Goal: Complete application form: Complete application form

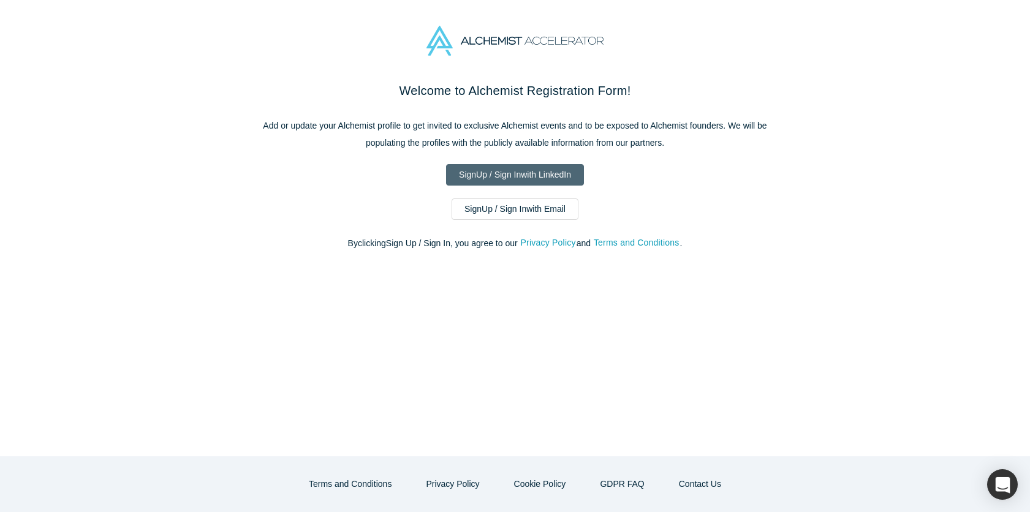
click at [532, 178] on link "Sign Up / Sign In with LinkedIn" at bounding box center [515, 174] width 138 height 21
click at [511, 207] on link "Sign Up / Sign In with Email" at bounding box center [515, 209] width 127 height 21
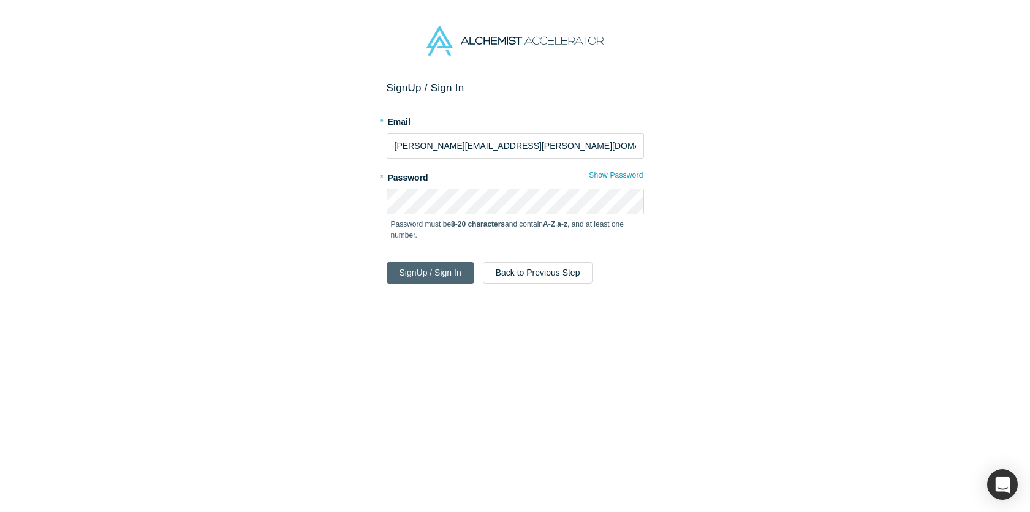
click at [433, 265] on button "Sign Up / Sign In" at bounding box center [431, 272] width 88 height 21
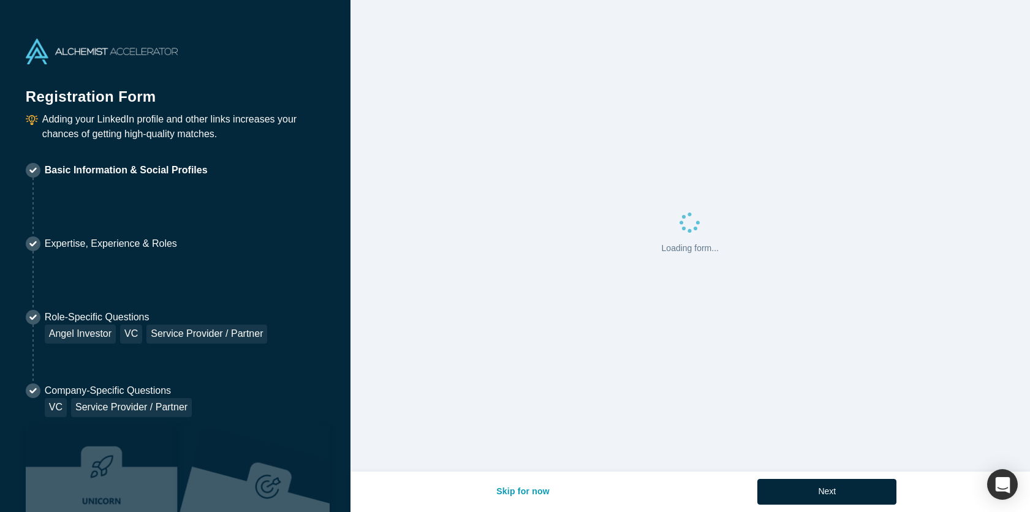
select select "US"
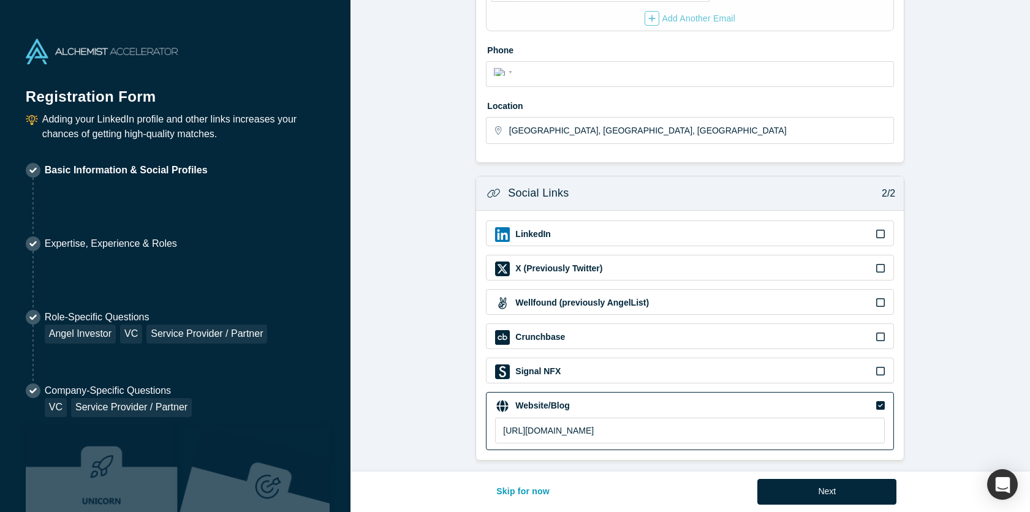
scroll to position [324, 0]
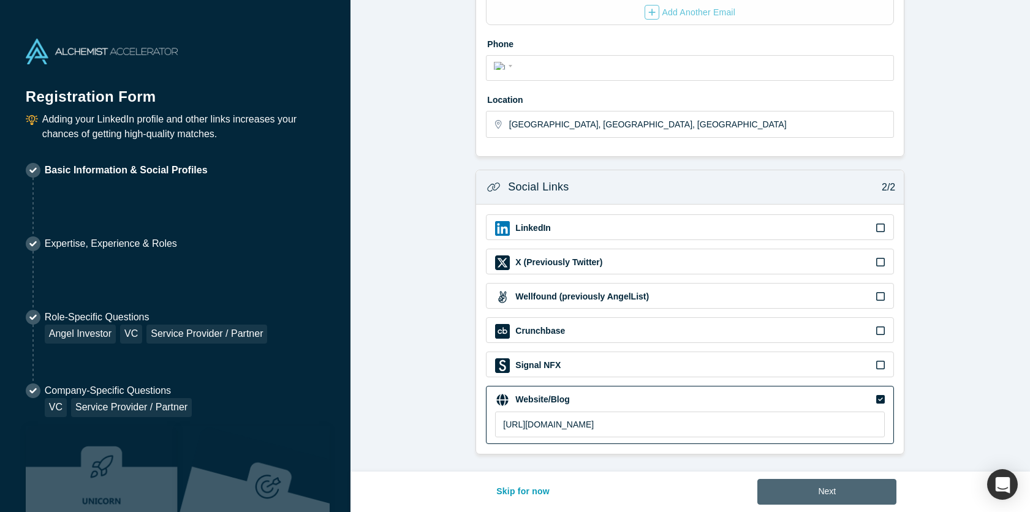
click at [816, 493] on button "Next" at bounding box center [826, 492] width 139 height 26
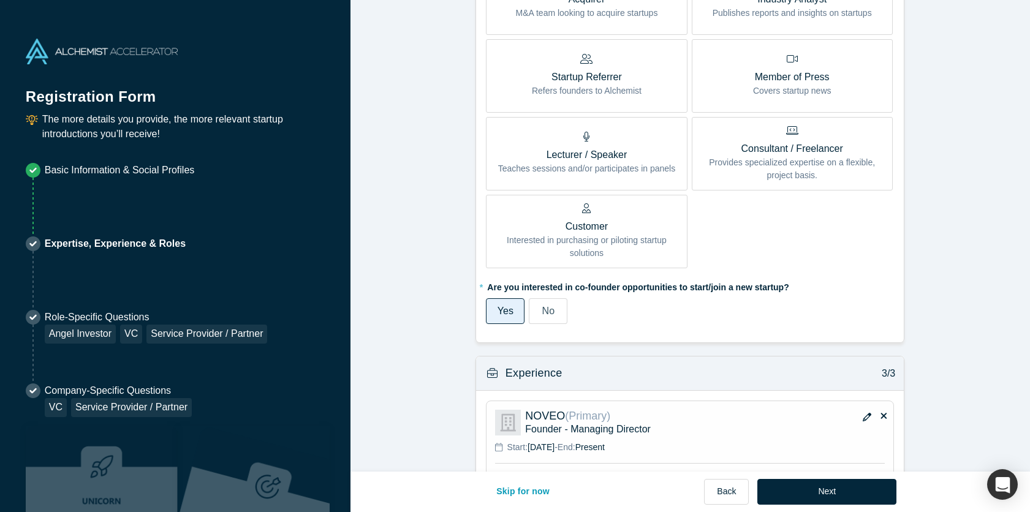
scroll to position [647, 0]
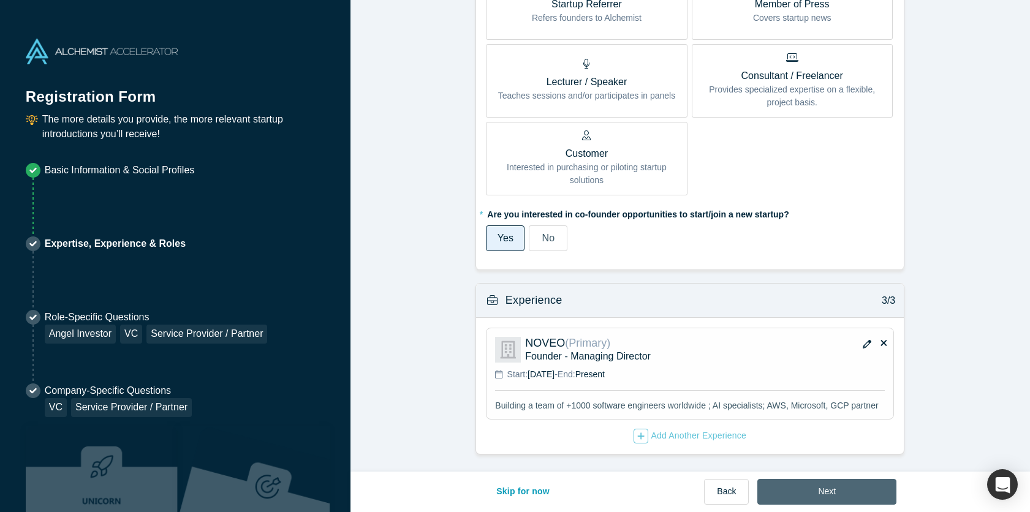
click at [824, 497] on button "Next" at bounding box center [826, 492] width 139 height 26
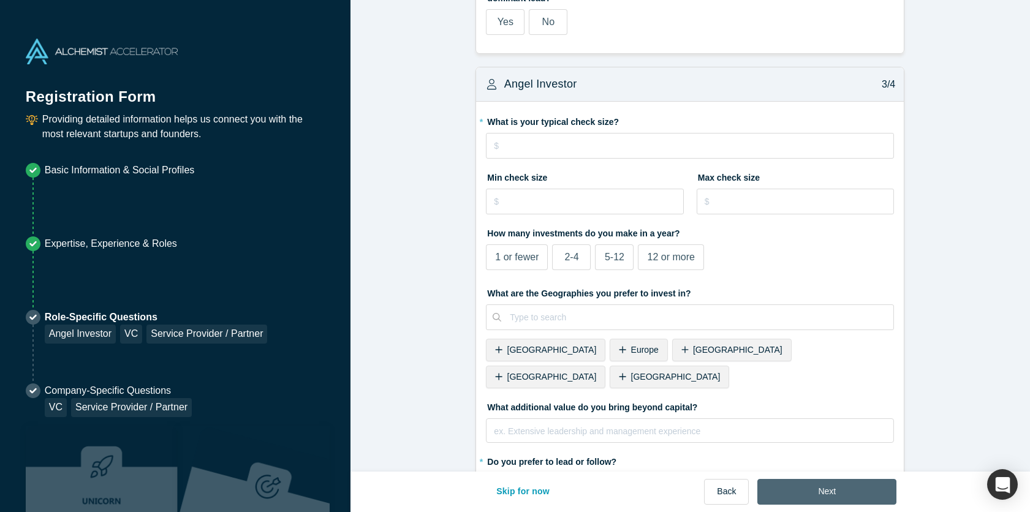
scroll to position [0, 0]
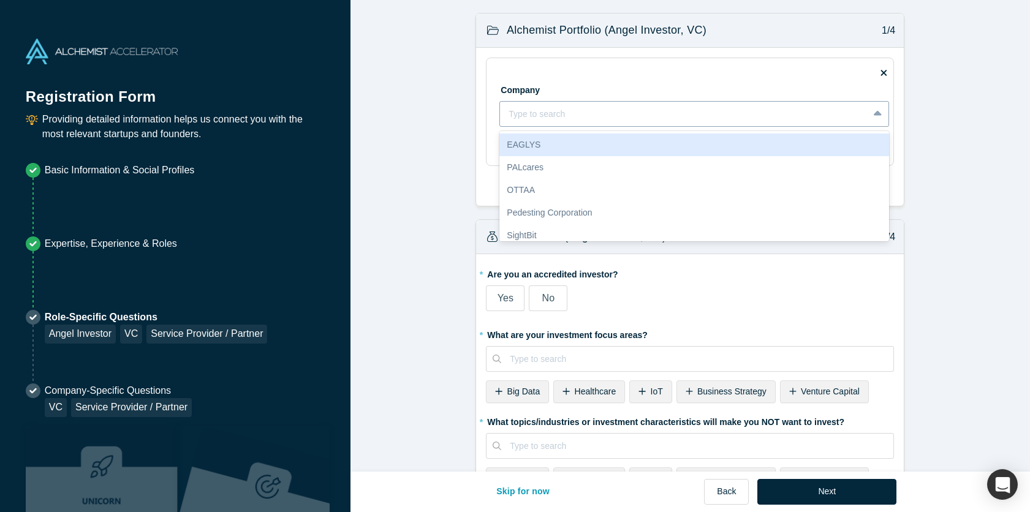
click at [775, 121] on div at bounding box center [684, 114] width 351 height 15
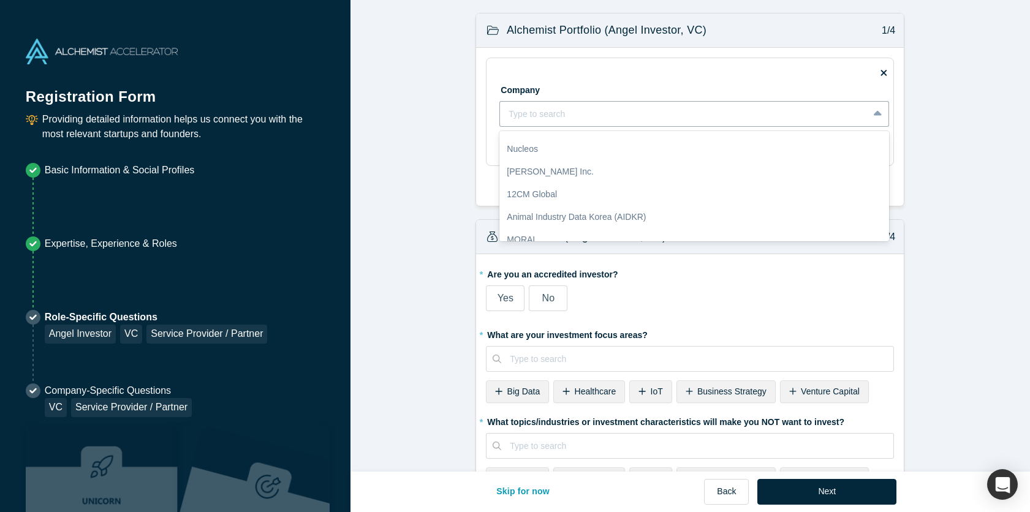
scroll to position [121, 0]
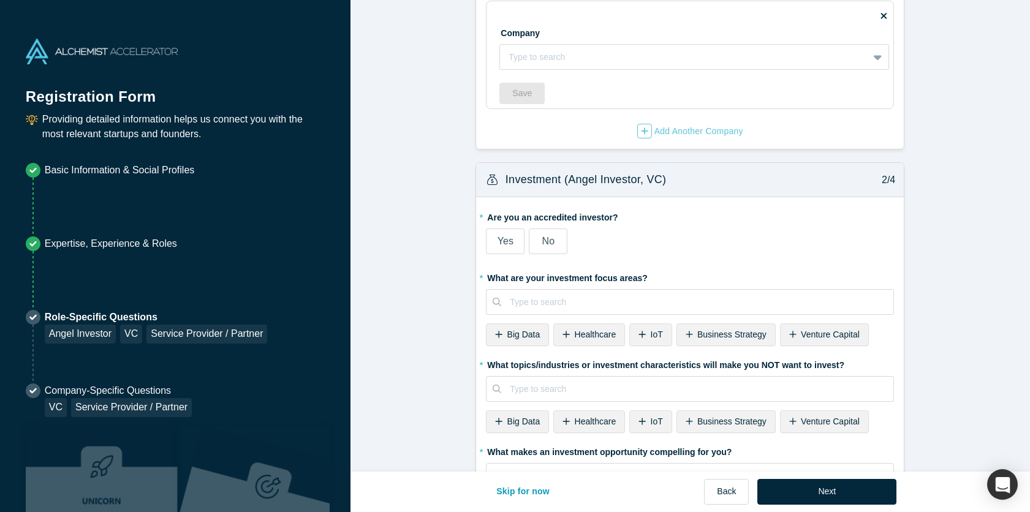
scroll to position [94, 0]
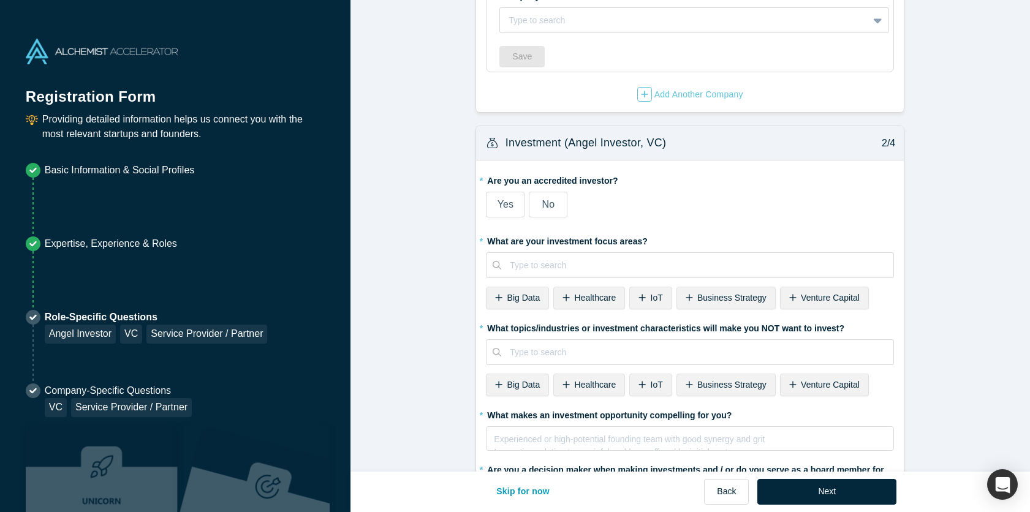
click at [555, 206] on label "No" at bounding box center [548, 205] width 39 height 26
click at [0, 0] on input "No" at bounding box center [0, 0] width 0 height 0
click at [578, 266] on div at bounding box center [697, 265] width 375 height 15
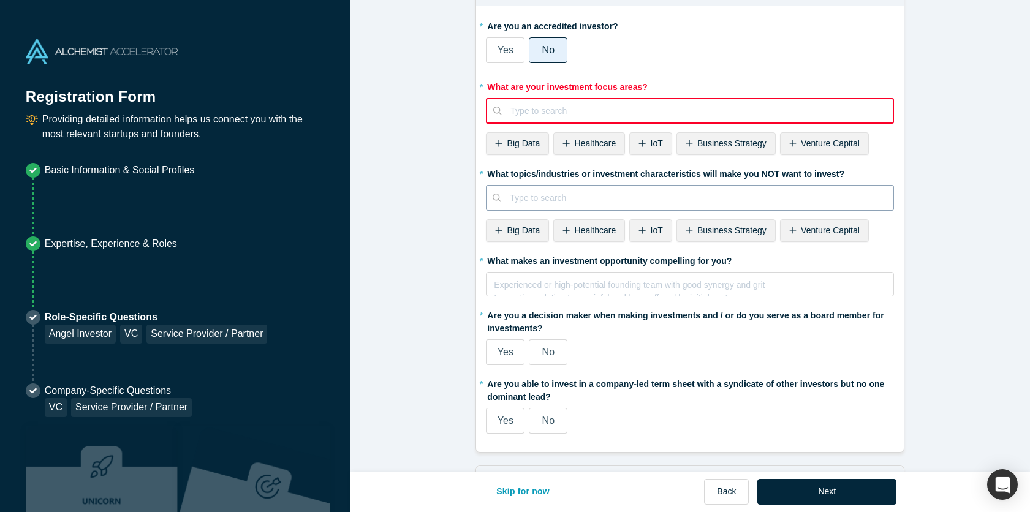
scroll to position [291, 0]
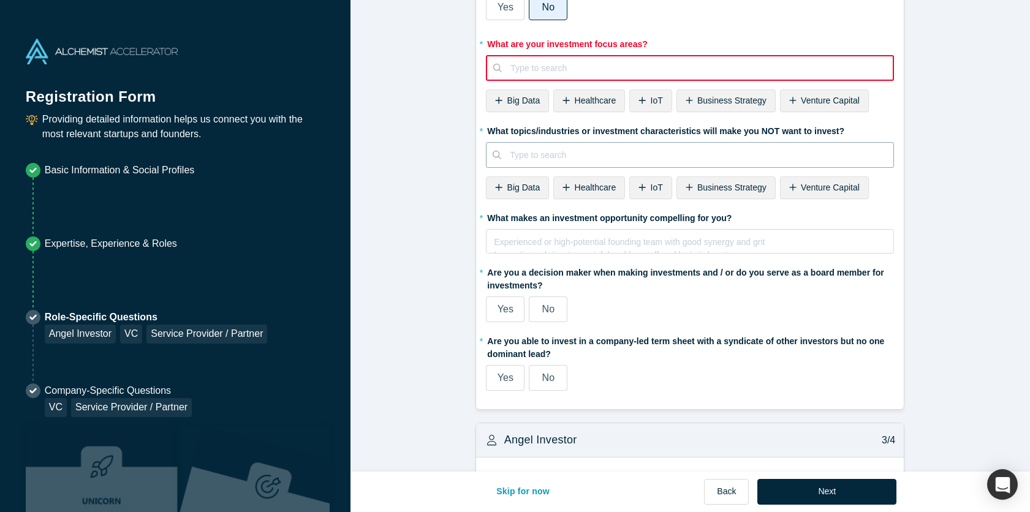
click at [567, 160] on div at bounding box center [697, 155] width 375 height 15
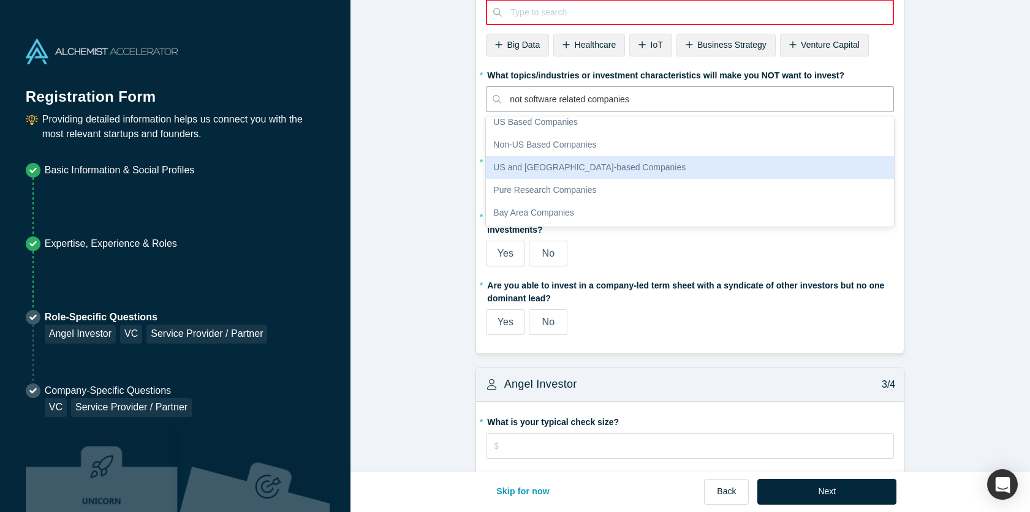
scroll to position [347, 0]
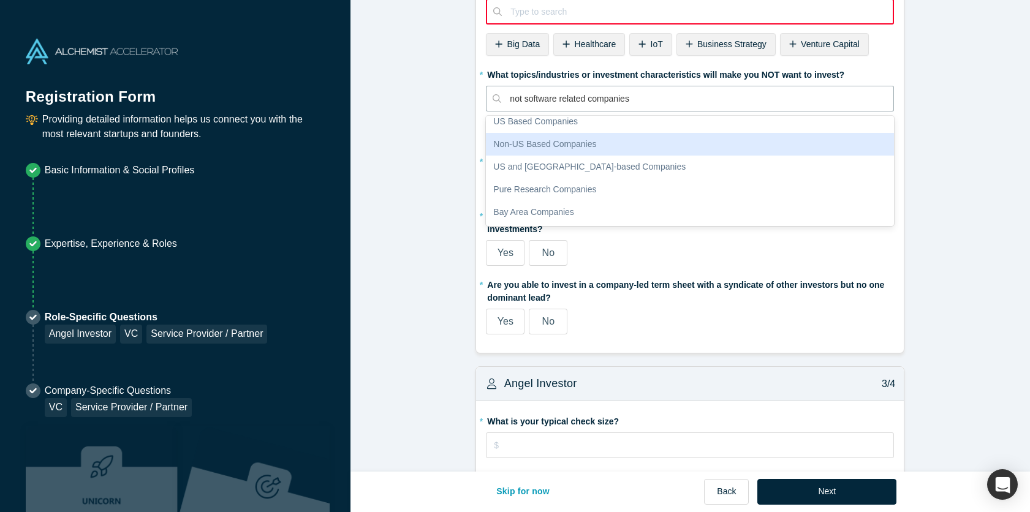
type input "not software related companies"
click at [950, 173] on form "Alchemist Portfolio (Angel Investor, VC) 1/4 Company Type to search To pick up …" at bounding box center [691, 482] width 680 height 1635
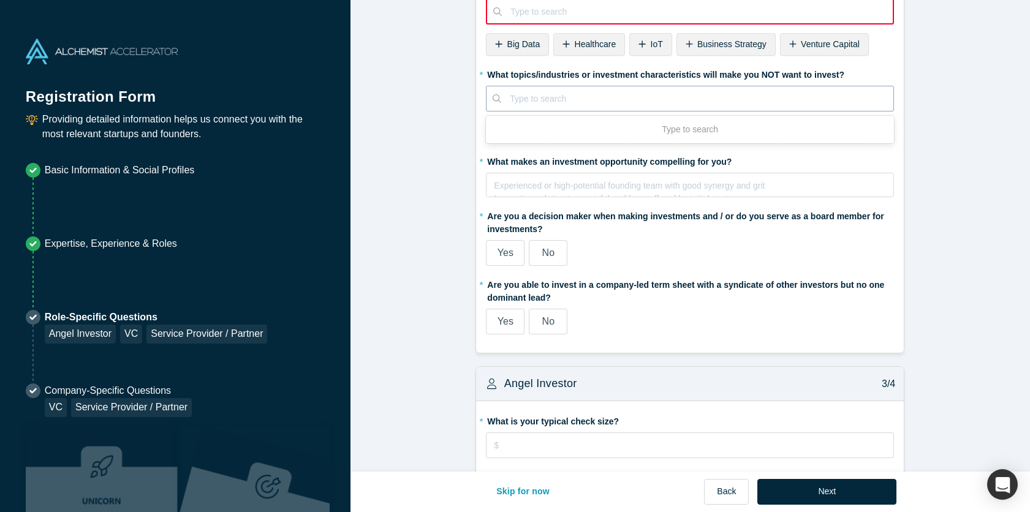
click at [628, 93] on div at bounding box center [697, 98] width 375 height 15
type input "Not software related companies"
click at [752, 99] on div at bounding box center [697, 98] width 375 height 15
type input "not"
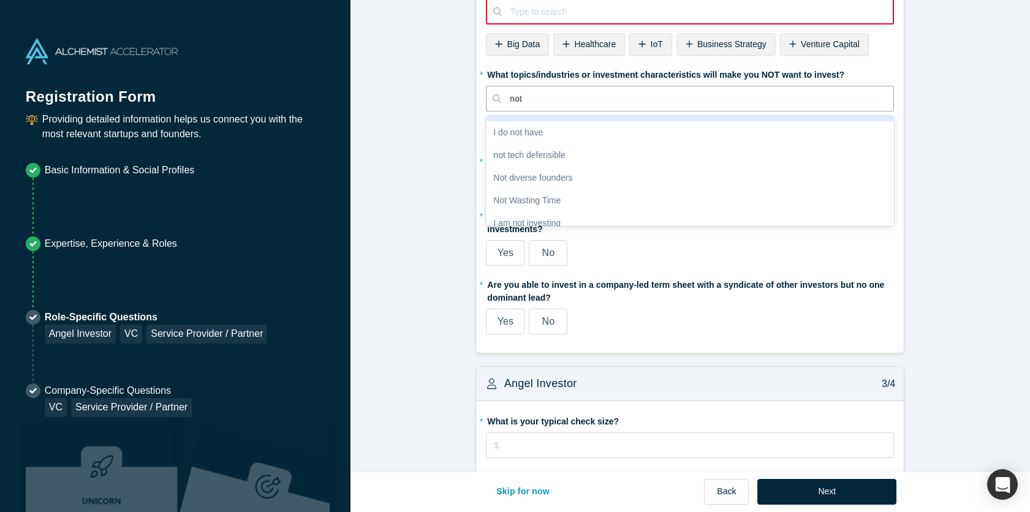
scroll to position [68, 0]
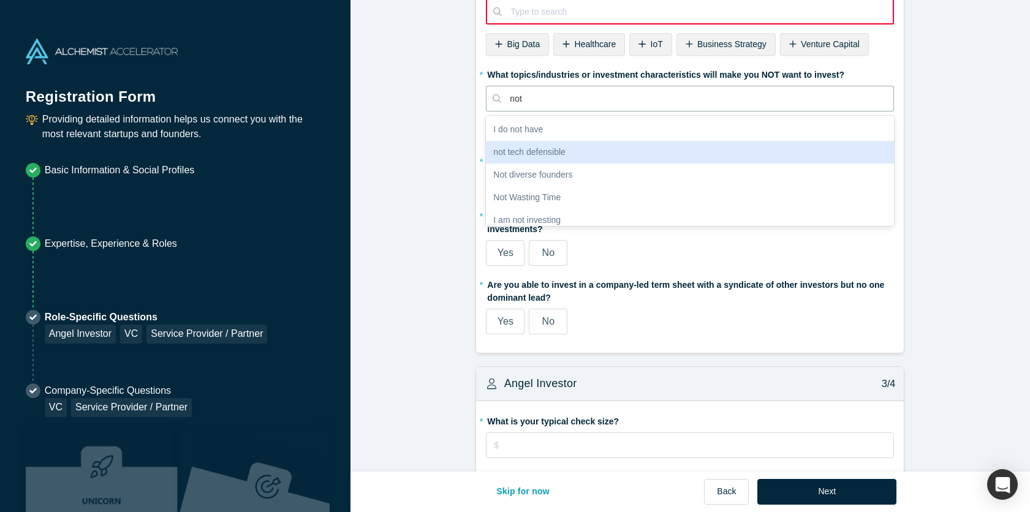
click at [598, 154] on div "not tech defensible" at bounding box center [690, 152] width 408 height 23
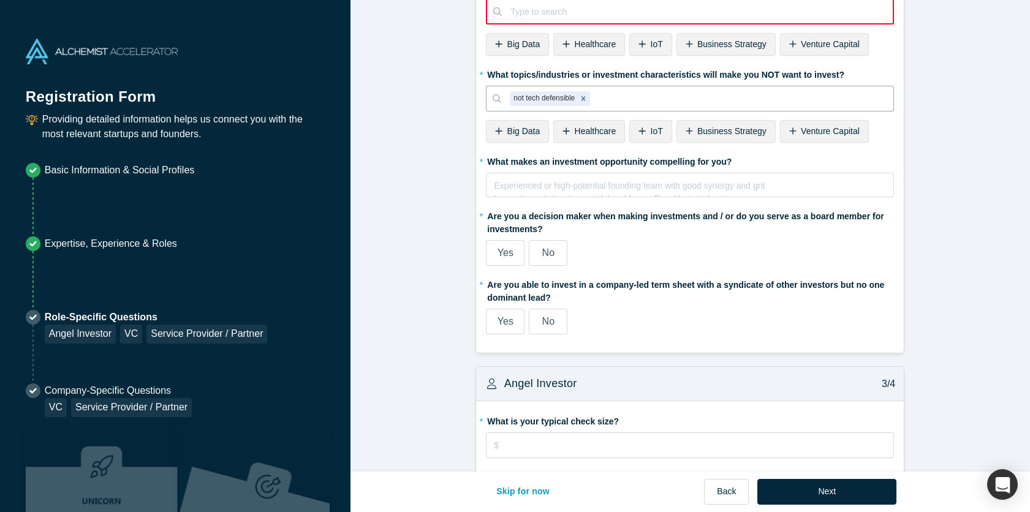
click at [953, 205] on form "Alchemist Portfolio (Angel Investor, VC) 1/4 Company Type to search To pick up …" at bounding box center [691, 482] width 680 height 1635
click at [583, 97] on icon "Remove not tech defensible" at bounding box center [584, 99] width 4 height 4
click at [550, 97] on div at bounding box center [697, 98] width 375 height 15
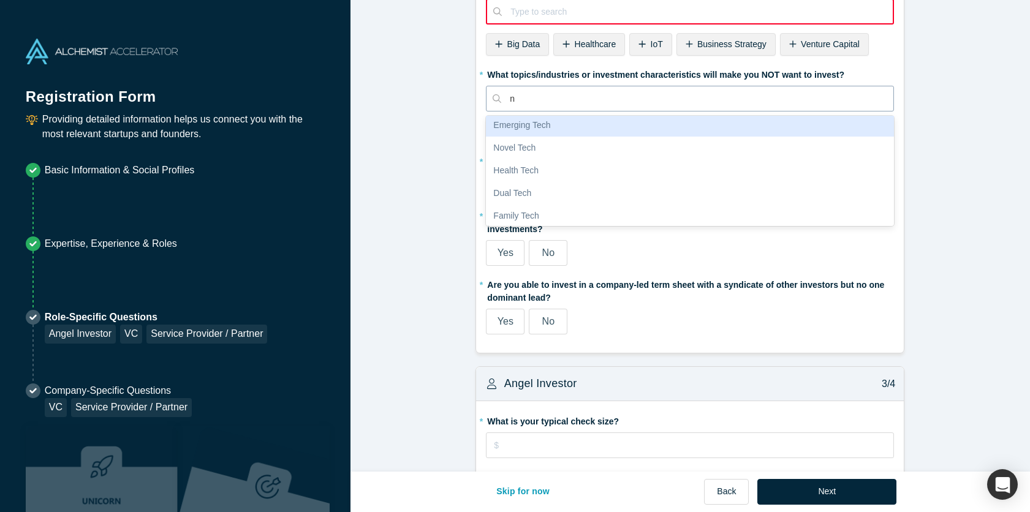
scroll to position [0, 0]
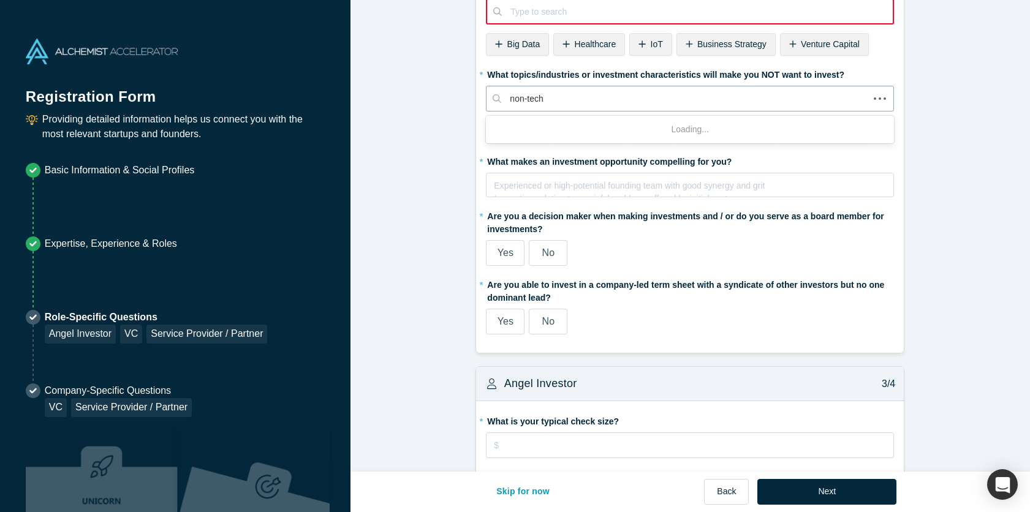
type input "non-techn"
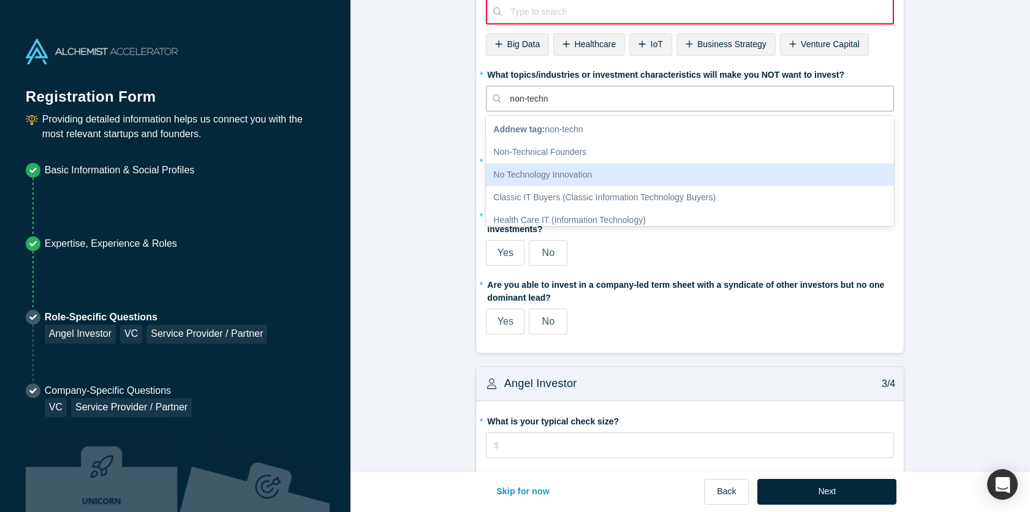
click at [548, 175] on div "No Technology Innovation" at bounding box center [690, 175] width 408 height 23
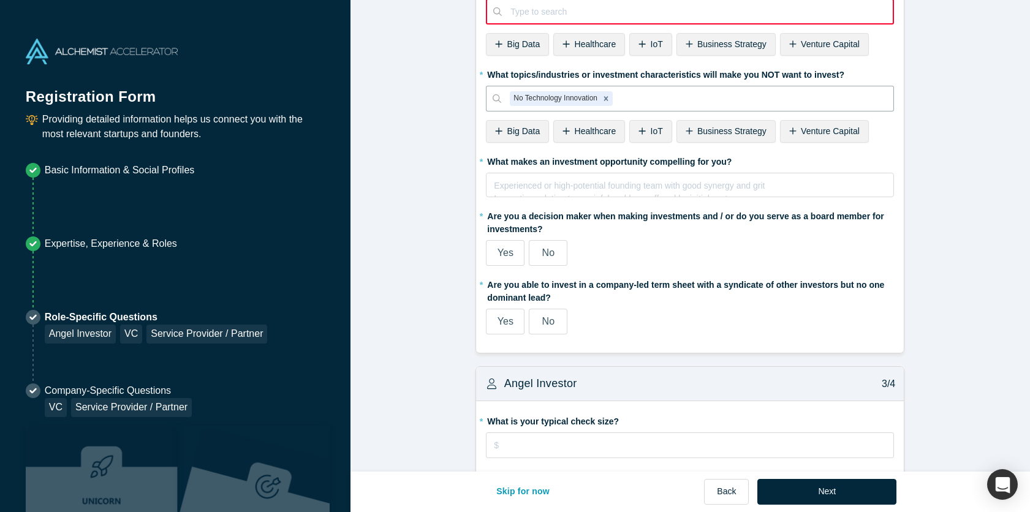
click at [501, 255] on span "Yes" at bounding box center [506, 253] width 16 height 10
click at [0, 0] on input "Yes" at bounding box center [0, 0] width 0 height 0
click at [555, 320] on label "No" at bounding box center [548, 322] width 39 height 26
click at [0, 0] on input "No" at bounding box center [0, 0] width 0 height 0
click at [654, 185] on div "rdw-editor" at bounding box center [691, 183] width 392 height 13
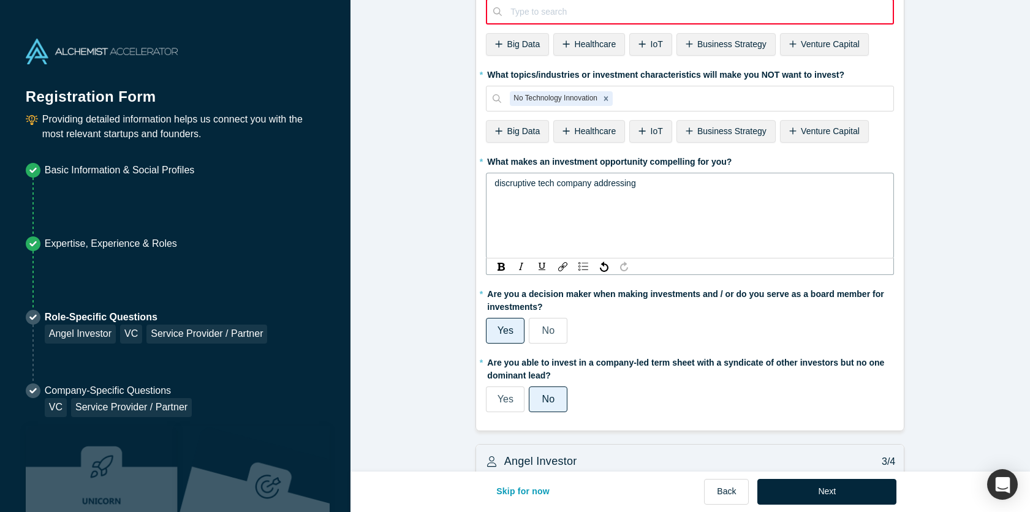
click at [515, 185] on span "discruptive tech company addressing" at bounding box center [565, 183] width 141 height 10
click at [652, 184] on div "disruptive tech company addressing" at bounding box center [691, 183] width 392 height 13
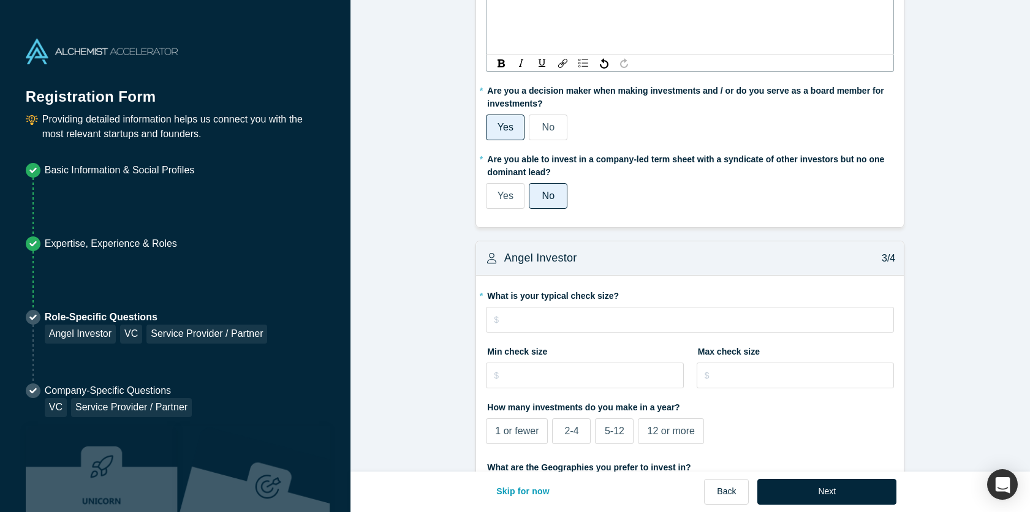
scroll to position [552, 0]
click at [615, 324] on input "tel" at bounding box center [690, 319] width 408 height 26
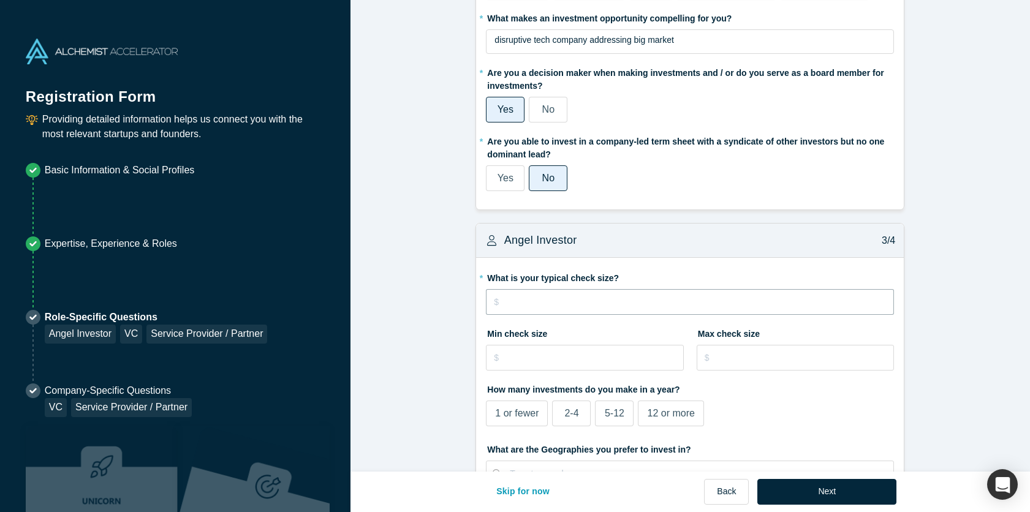
scroll to position [490, 0]
type input "$100,000"
click at [563, 354] on input "tel" at bounding box center [584, 359] width 197 height 26
type input "$50,000"
type input "$500,000"
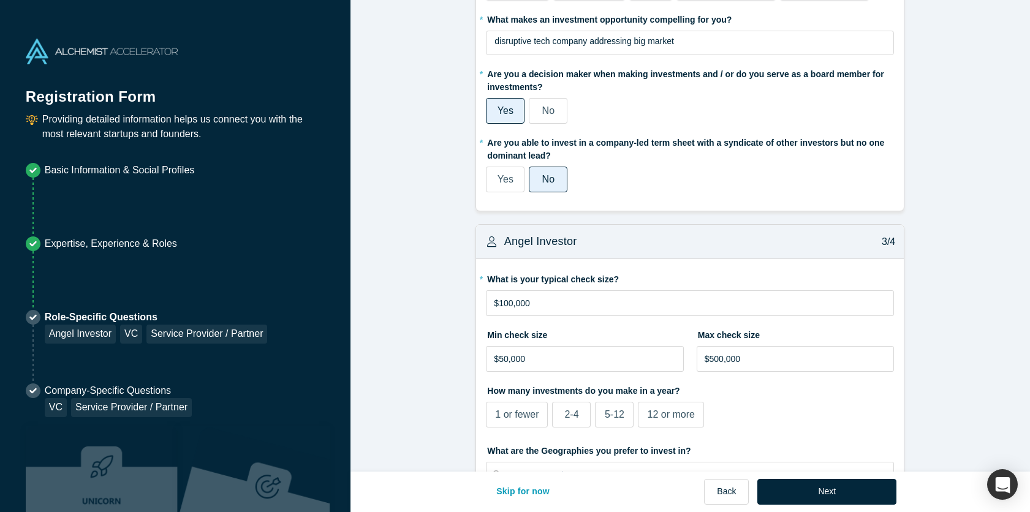
click at [560, 412] on label "2-4" at bounding box center [571, 415] width 39 height 26
click at [0, 0] on input "2-4" at bounding box center [0, 0] width 0 height 0
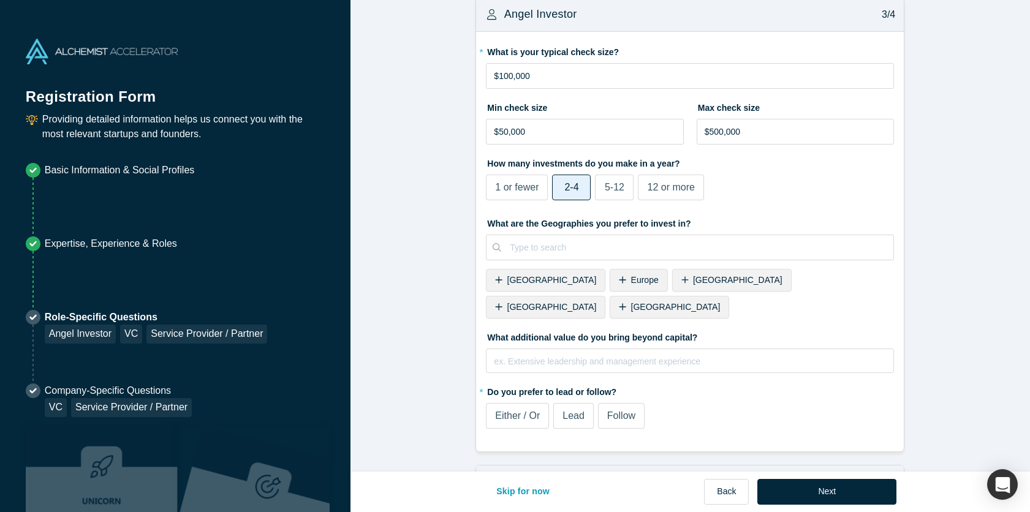
scroll to position [724, 0]
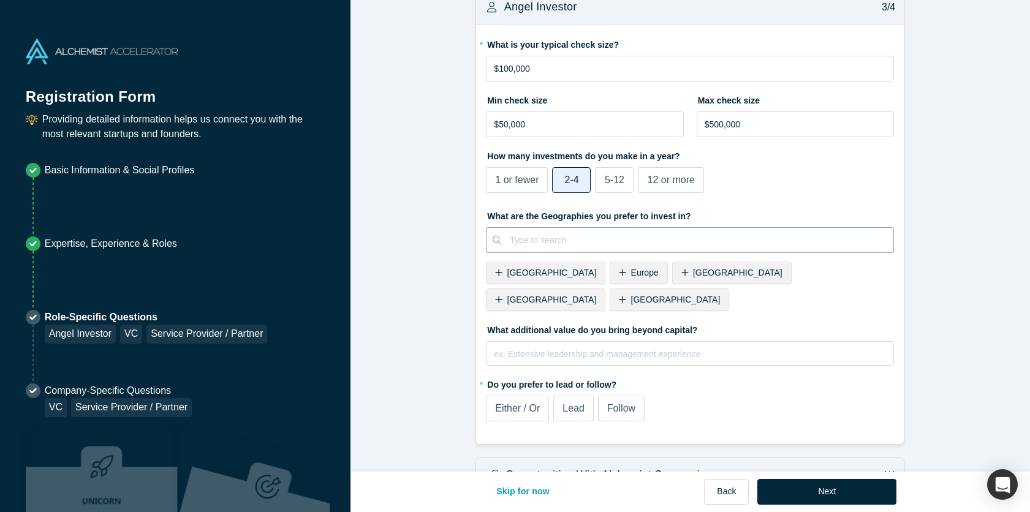
click at [601, 249] on div "Type to search" at bounding box center [697, 240] width 392 height 20
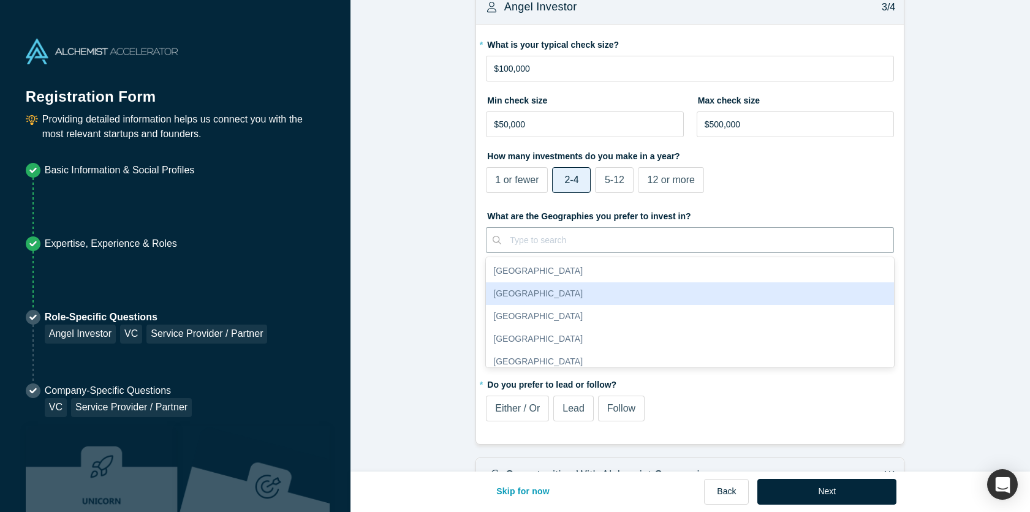
scroll to position [121, 0]
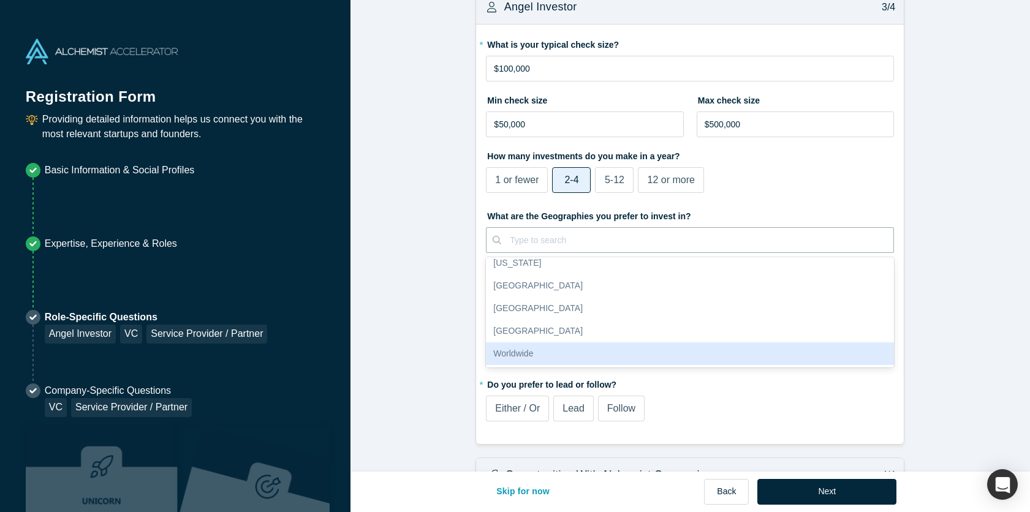
click at [556, 355] on div "Worldwide" at bounding box center [690, 354] width 408 height 23
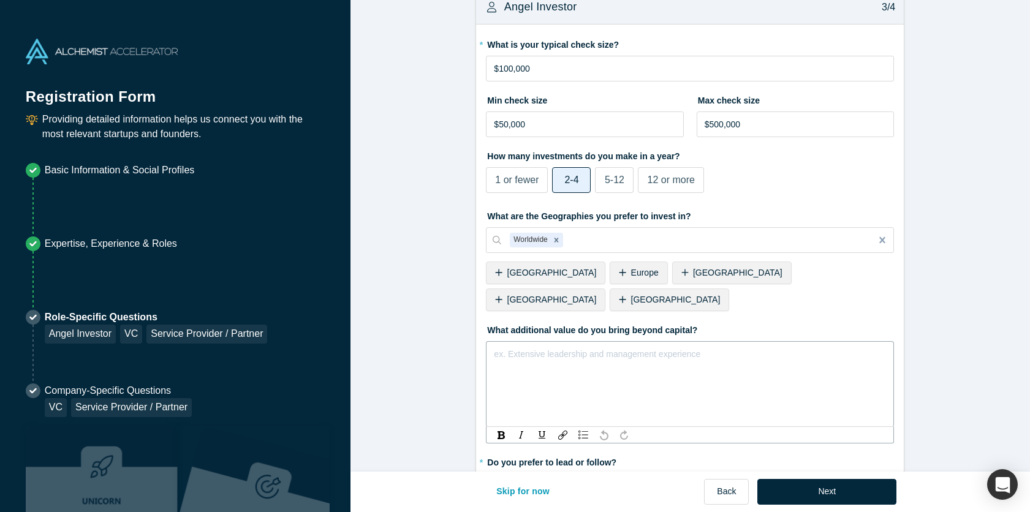
click at [628, 346] on div "rdw-editor" at bounding box center [691, 352] width 392 height 13
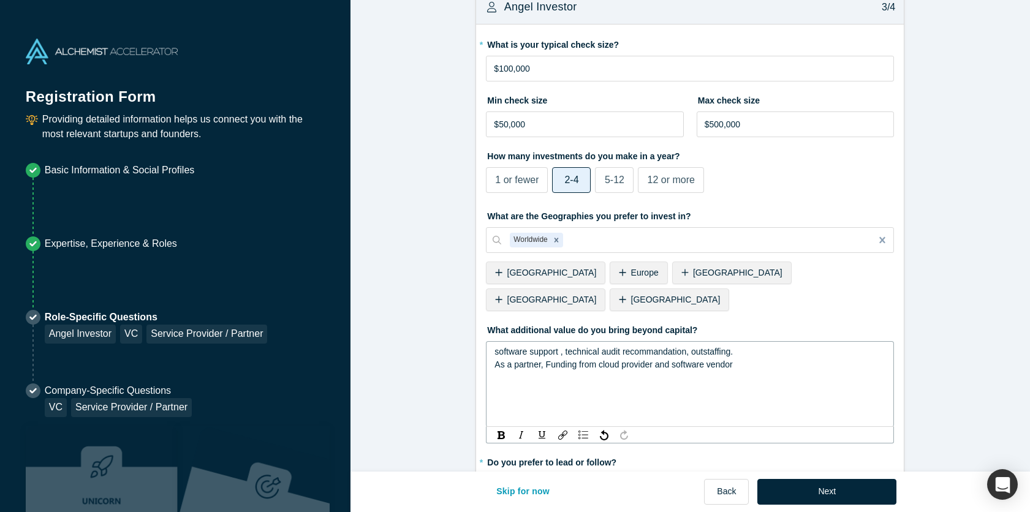
click at [749, 359] on div "As a partner, Funding from cloud provider and software vendor" at bounding box center [691, 365] width 392 height 13
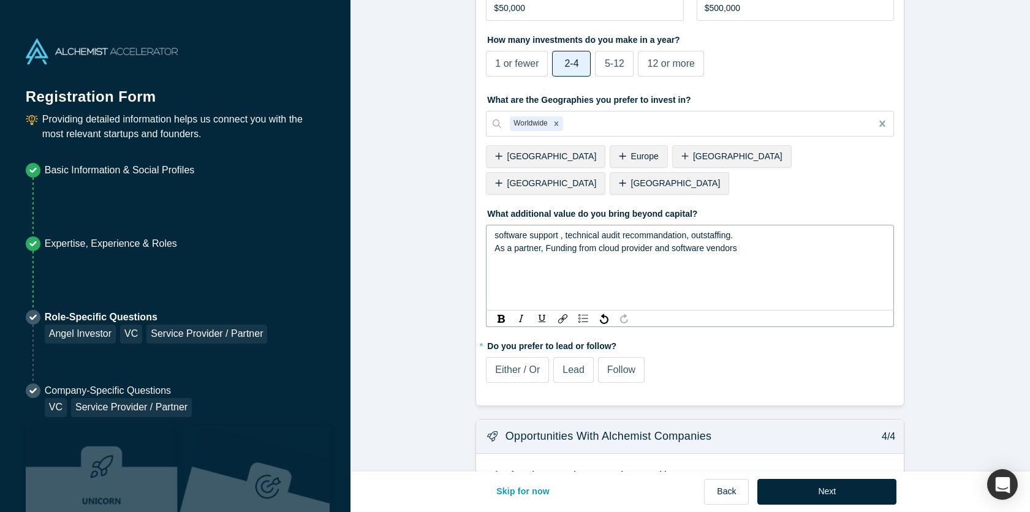
scroll to position [849, 0]
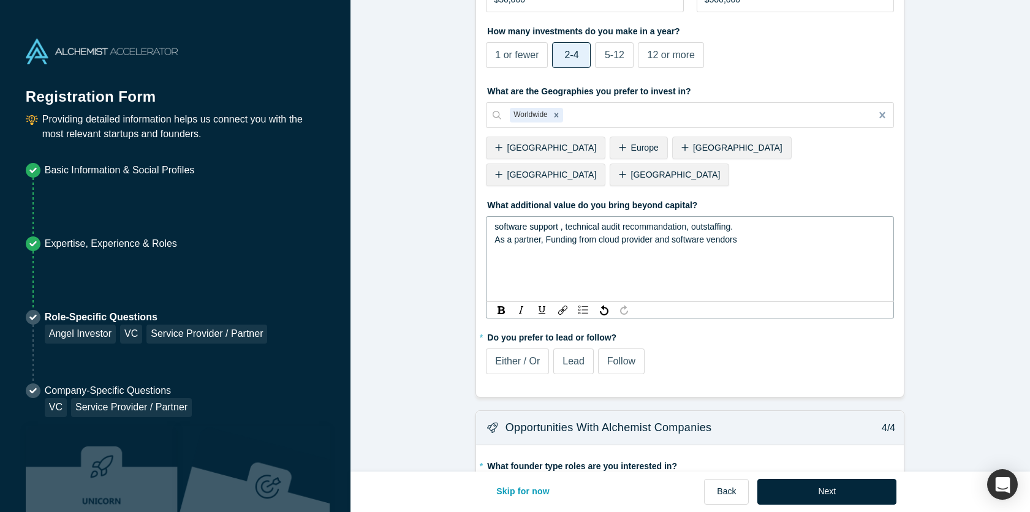
click at [629, 356] on span "Follow" at bounding box center [621, 361] width 28 height 10
click at [0, 0] on input "Follow" at bounding box center [0, 0] width 0 height 0
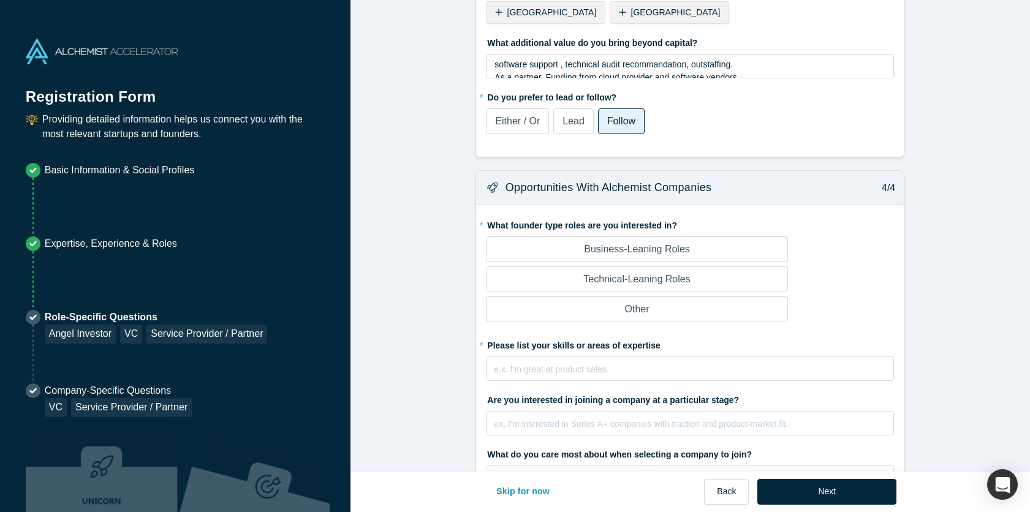
scroll to position [1019, 0]
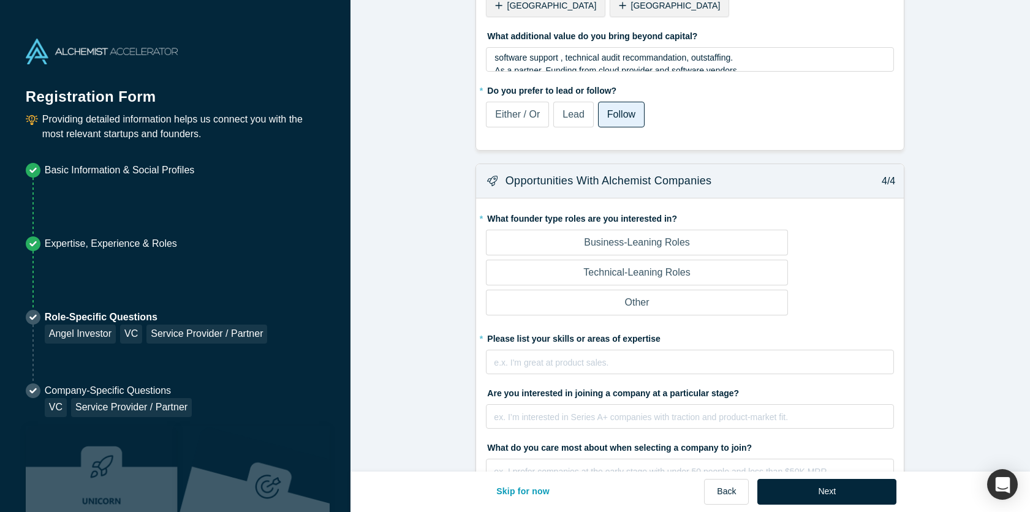
click at [702, 230] on label "Business-Leaning Roles" at bounding box center [637, 243] width 302 height 26
click at [0, 0] on input "Business-Leaning Roles" at bounding box center [0, 0] width 0 height 0
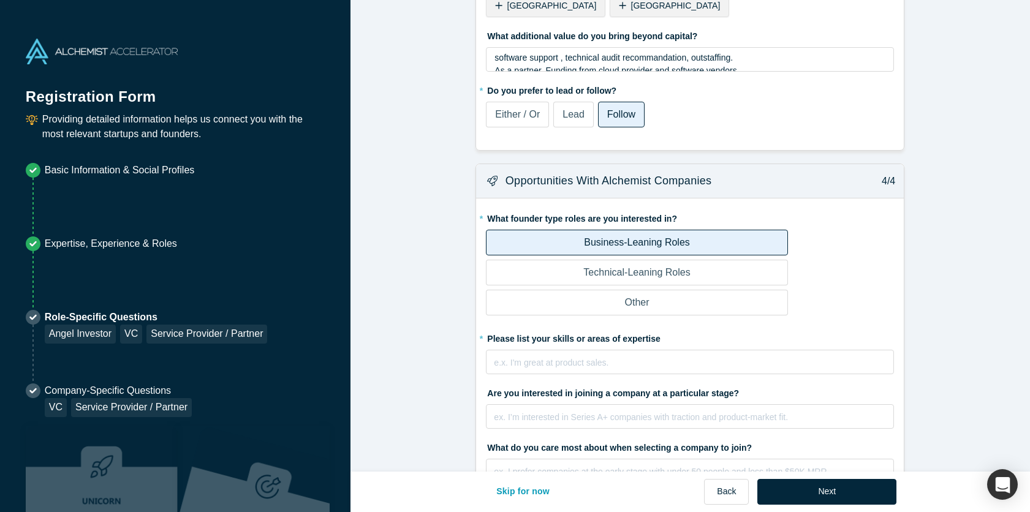
click at [697, 260] on label "Technical-Leaning Roles" at bounding box center [637, 273] width 302 height 26
click at [0, 0] on input "Technical-Leaning Roles" at bounding box center [0, 0] width 0 height 0
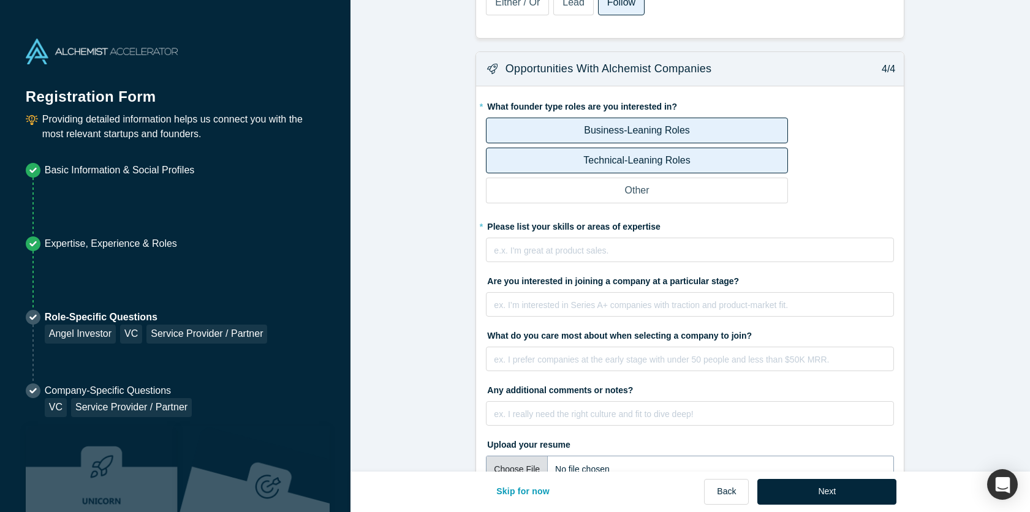
scroll to position [1166, 0]
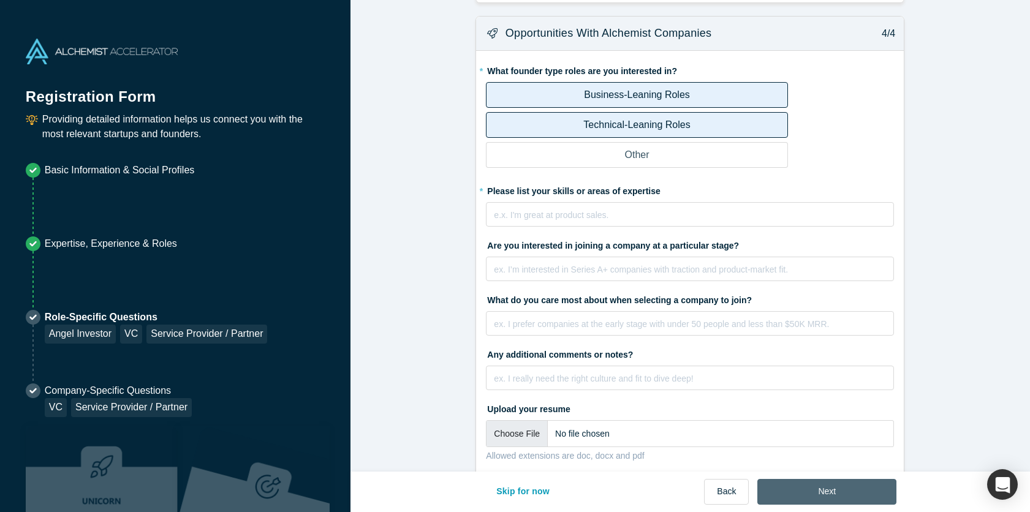
click at [826, 491] on button "Next" at bounding box center [826, 492] width 139 height 26
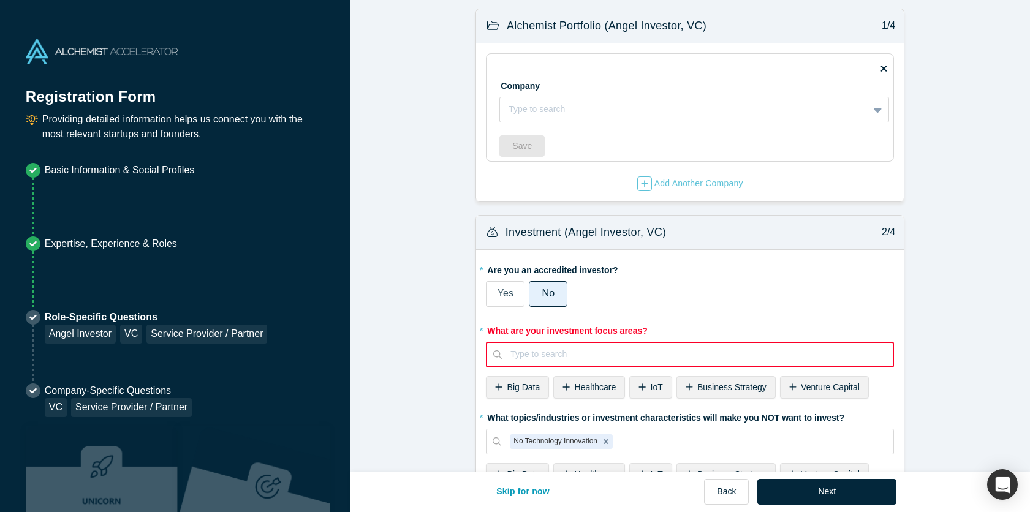
scroll to position [189, 0]
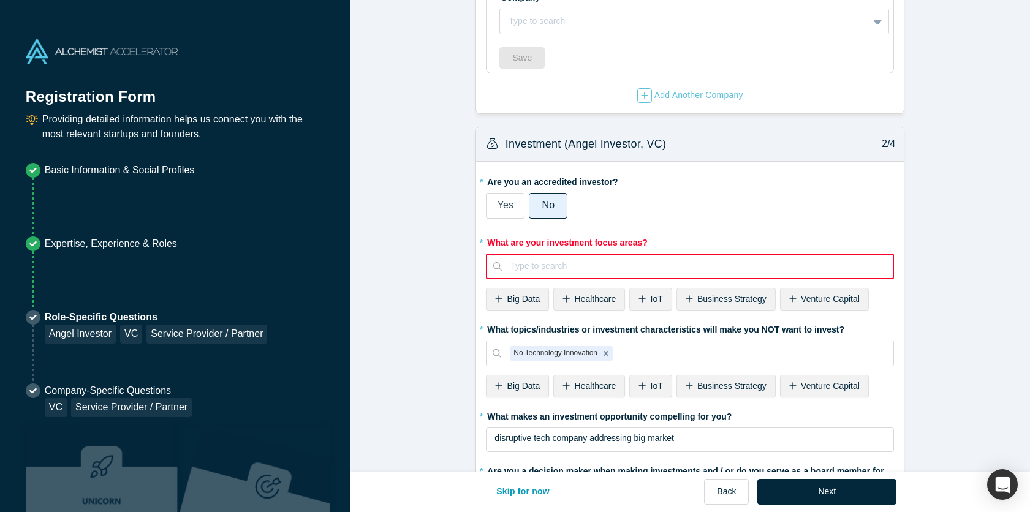
click at [607, 265] on div at bounding box center [697, 266] width 374 height 15
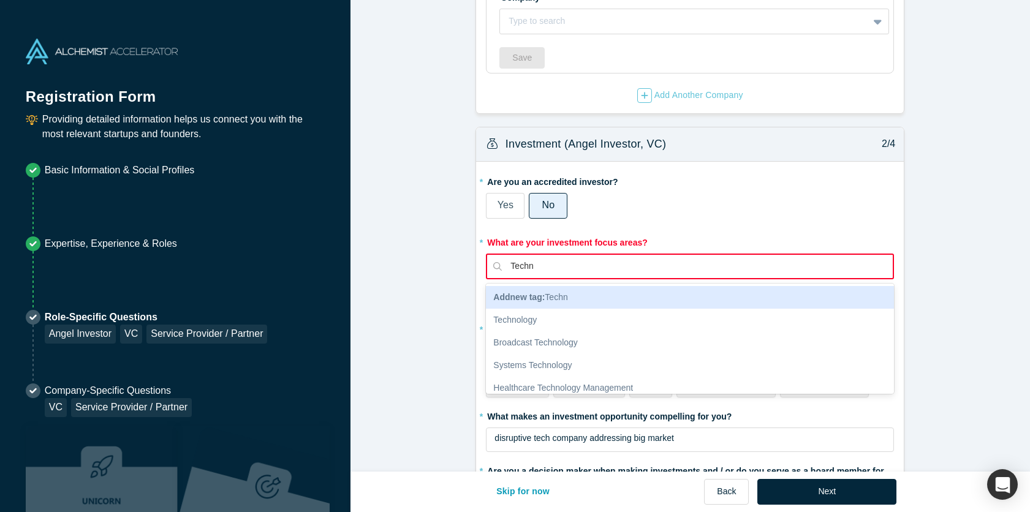
type input "Tech"
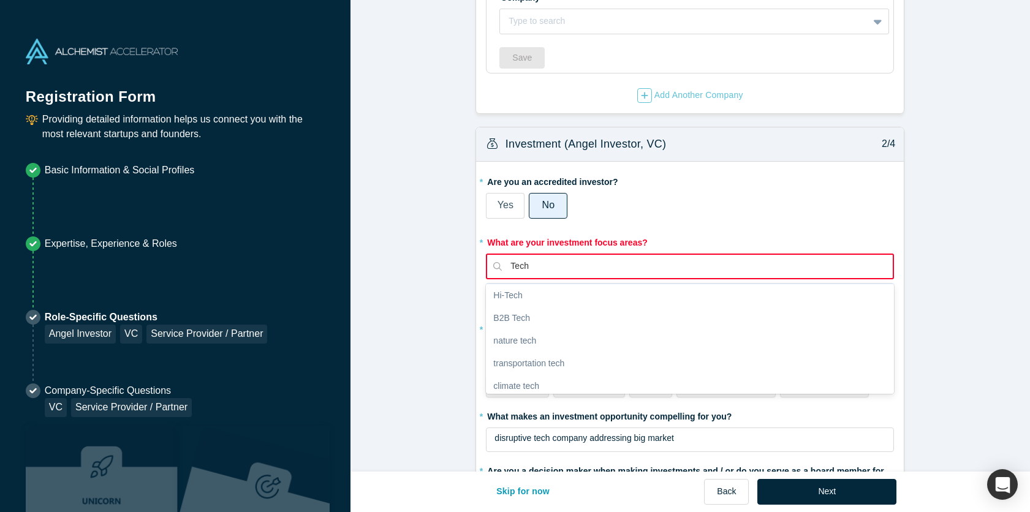
scroll to position [73, 0]
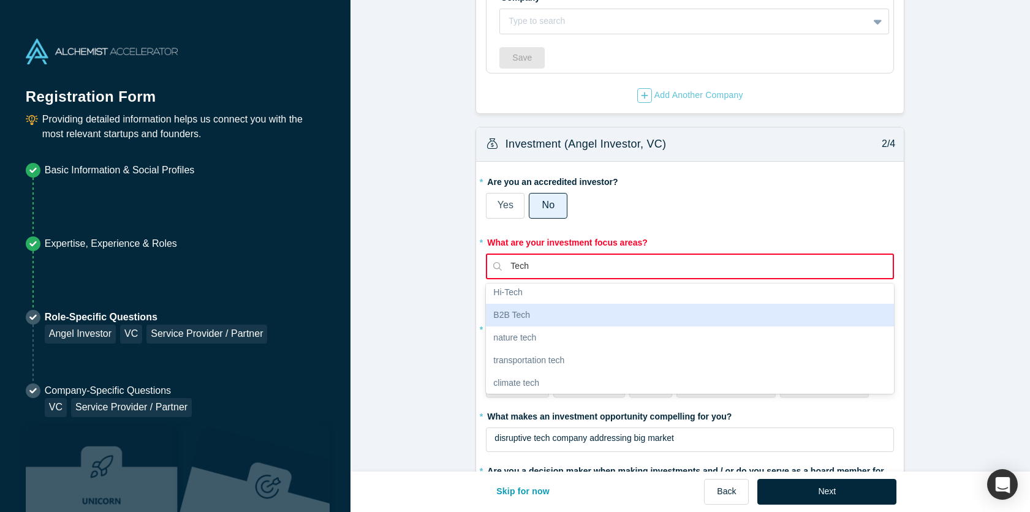
click at [544, 319] on div "B2B Tech" at bounding box center [690, 315] width 408 height 23
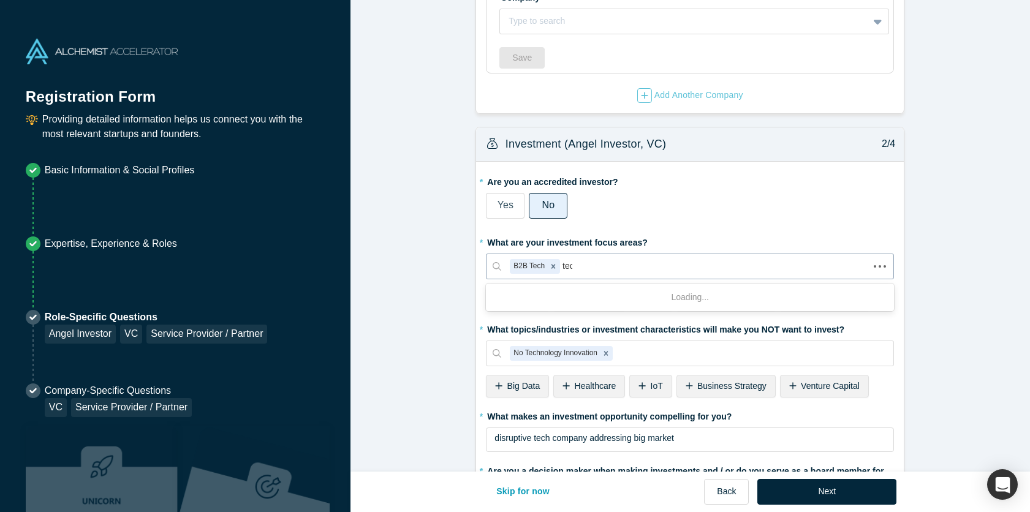
type input "tech"
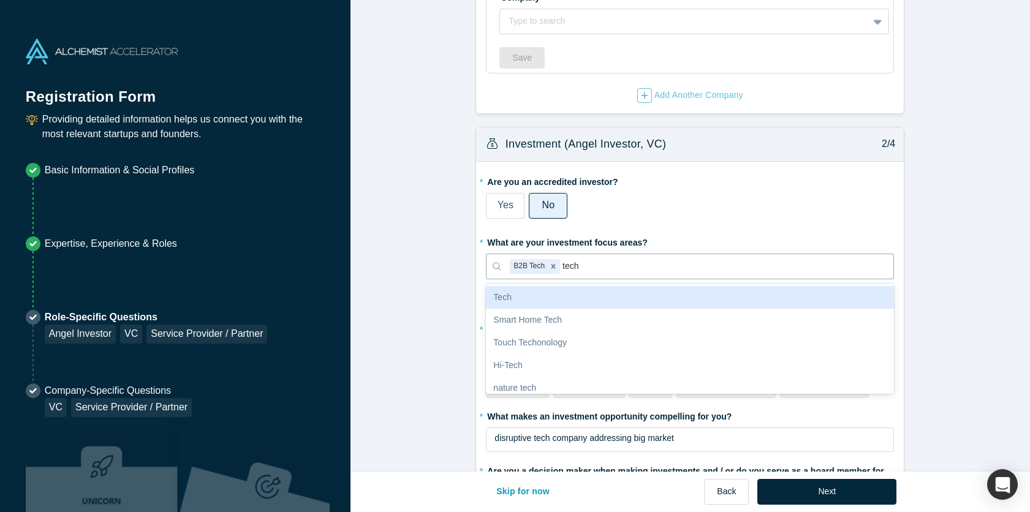
click at [544, 288] on div "Tech" at bounding box center [690, 297] width 408 height 23
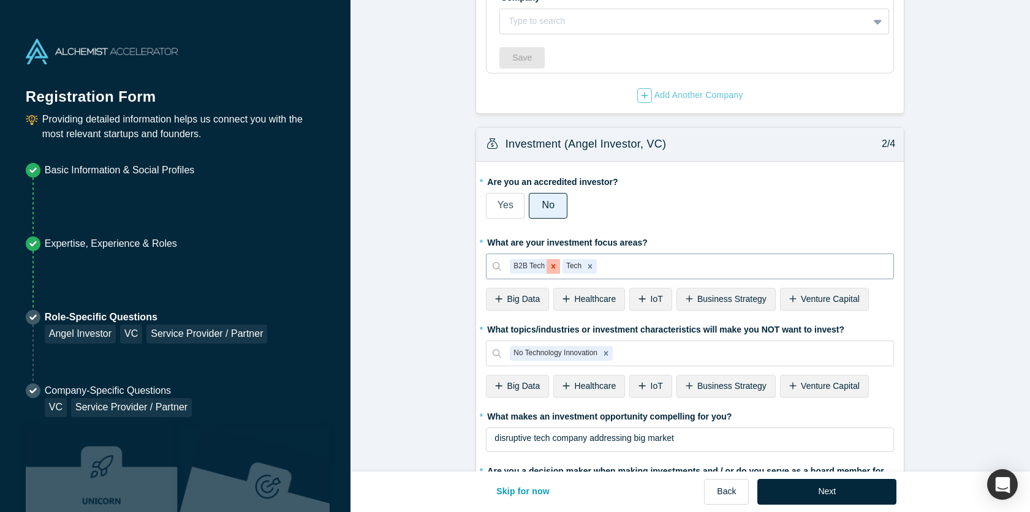
click at [550, 264] on icon "Remove B2B Tech" at bounding box center [553, 266] width 9 height 9
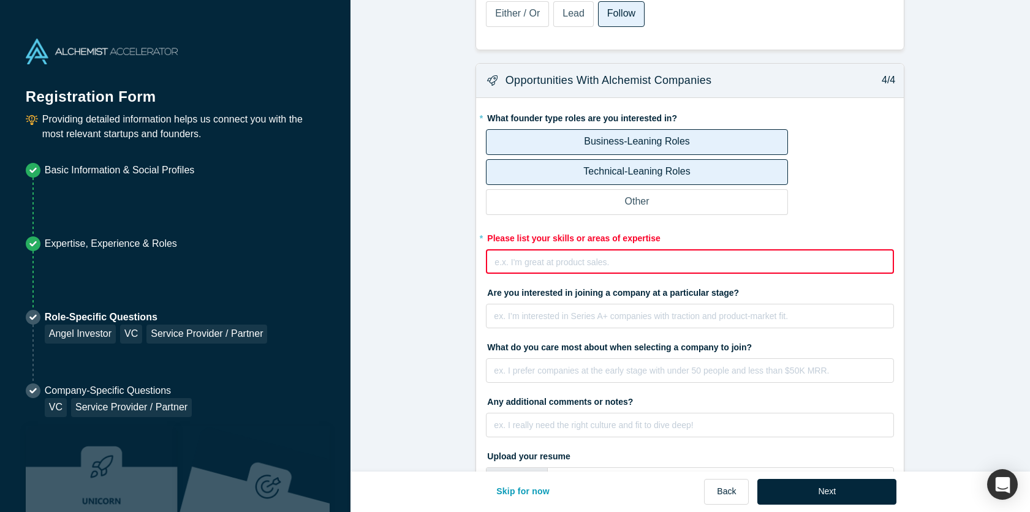
scroll to position [1202, 0]
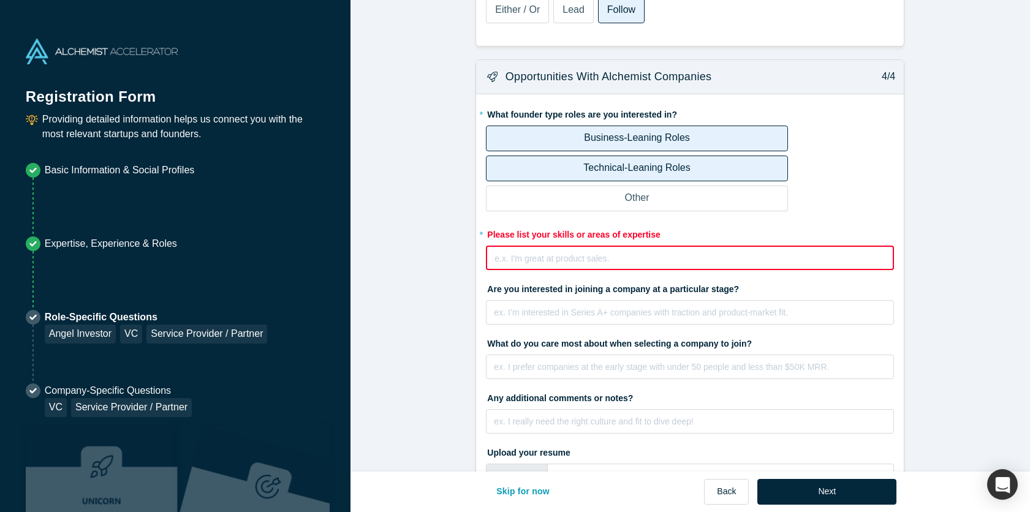
click at [610, 251] on div "rdw-editor" at bounding box center [690, 257] width 390 height 13
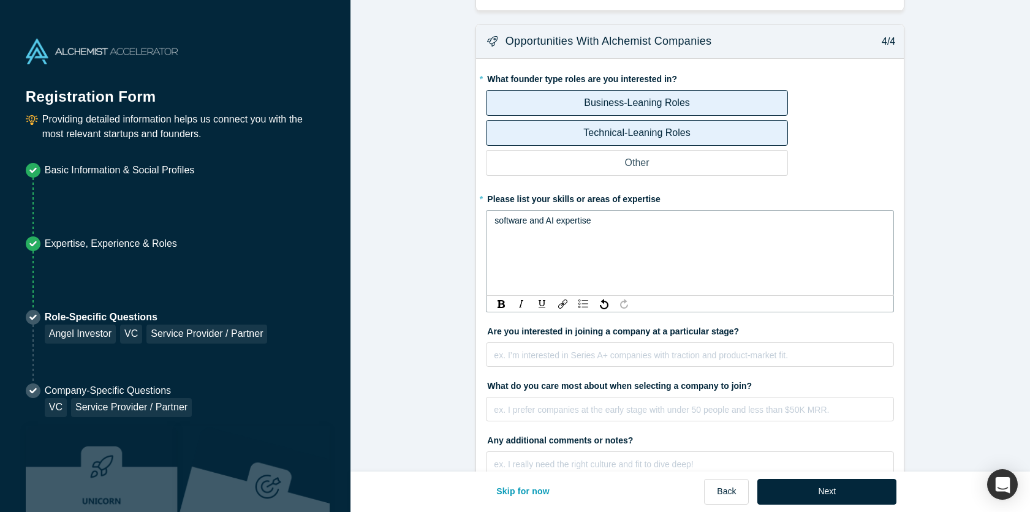
scroll to position [1159, 0]
click at [707, 341] on div "ex. I’m interested in Series A+ companies with traction and product-market fit." at bounding box center [690, 353] width 408 height 25
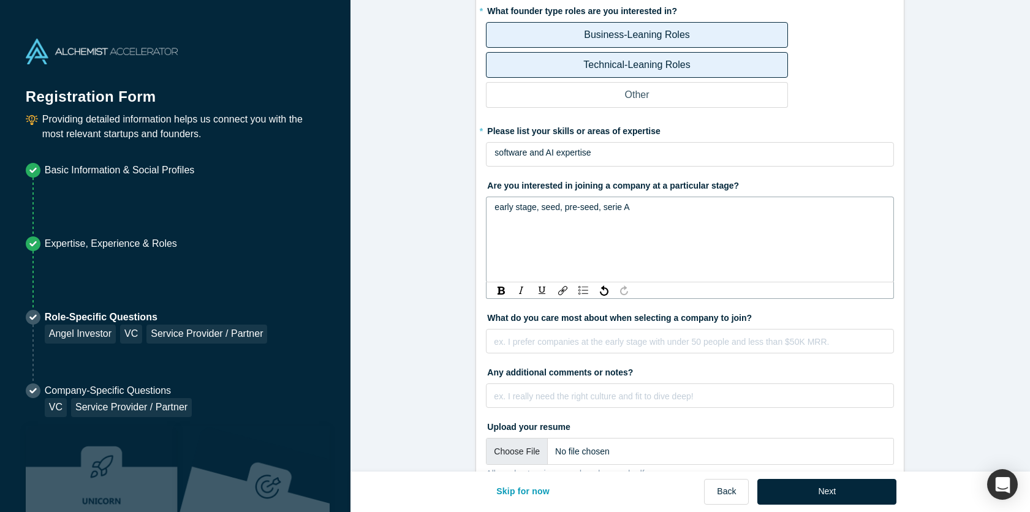
scroll to position [1234, 0]
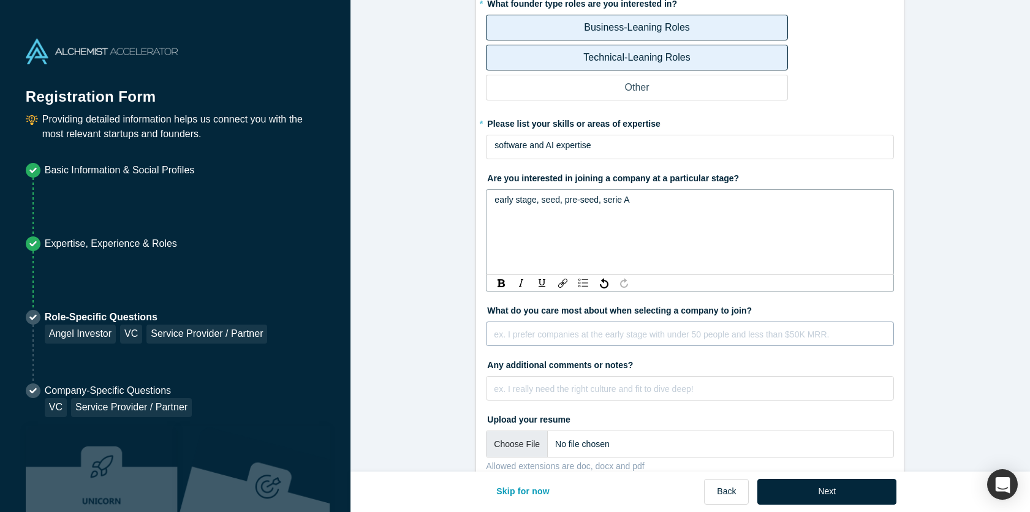
click at [689, 322] on div "ex. I prefer companies at the early stage with under 50 people and less than $5…" at bounding box center [690, 334] width 408 height 25
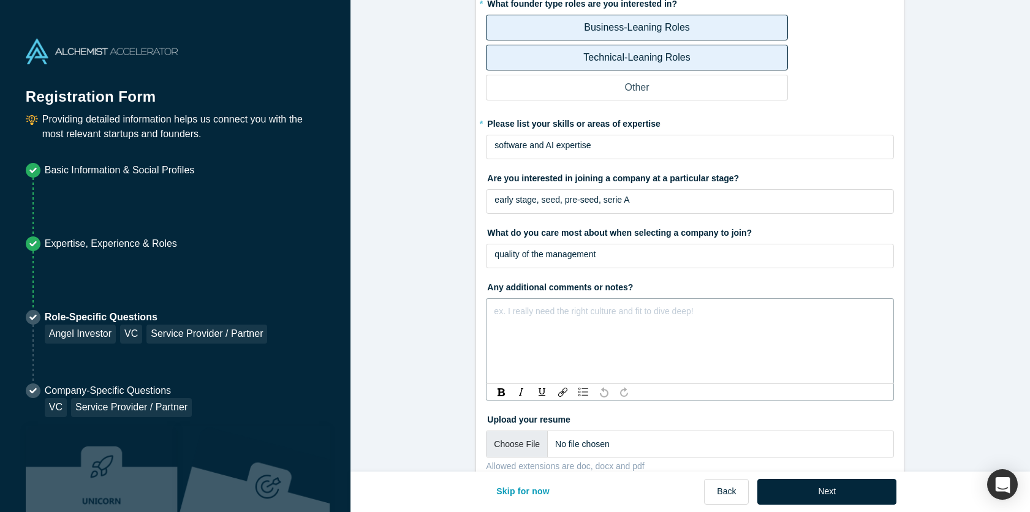
click at [642, 360] on div "ex. I really need the right culture and fit to dive deep!" at bounding box center [690, 341] width 408 height 86
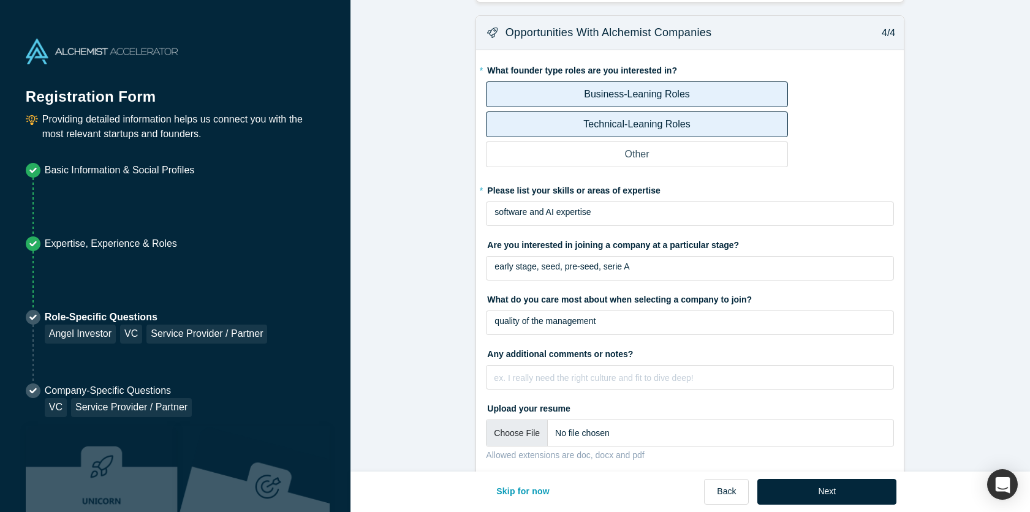
scroll to position [1166, 0]
click at [827, 493] on button "Next" at bounding box center [826, 492] width 139 height 26
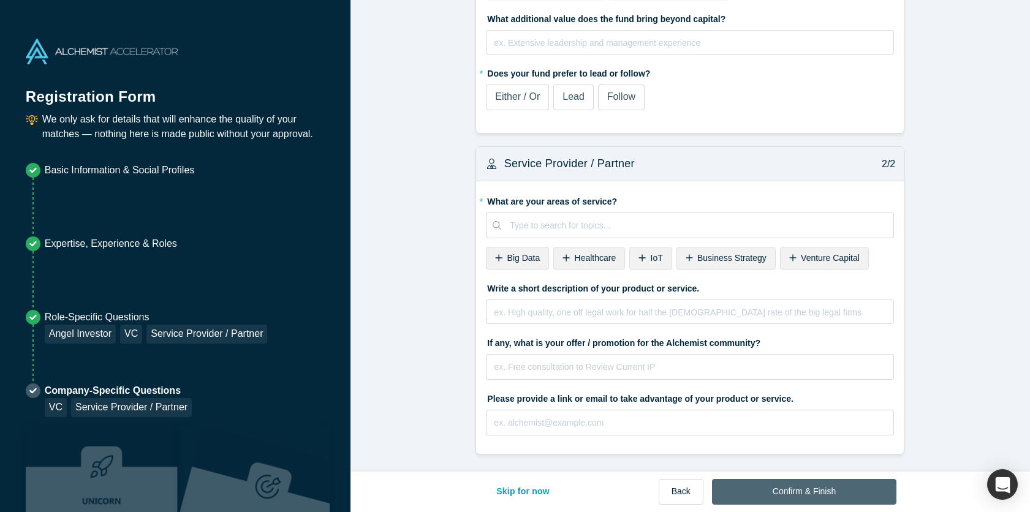
scroll to position [0, 0]
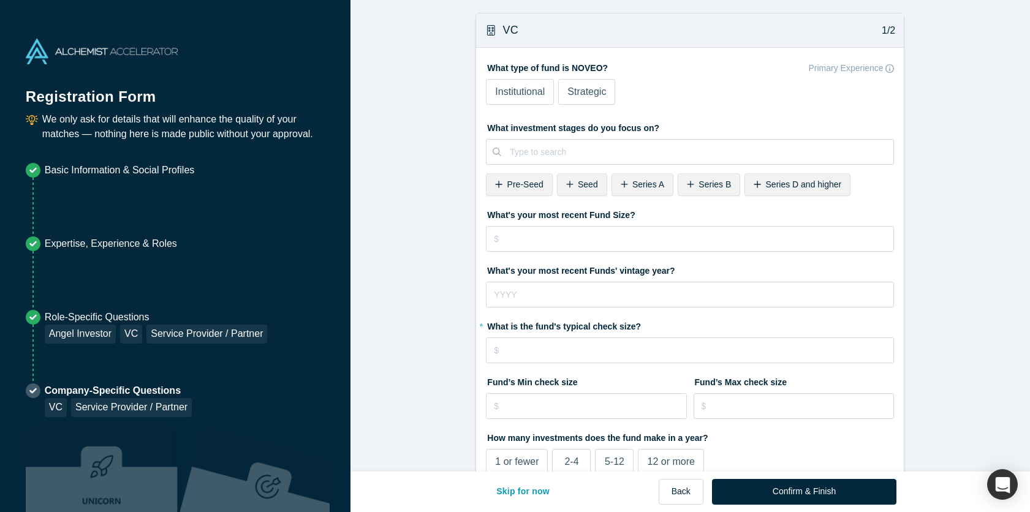
click at [528, 93] on span "Institutional" at bounding box center [520, 91] width 50 height 10
click at [0, 0] on input "Institutional" at bounding box center [0, 0] width 0 height 0
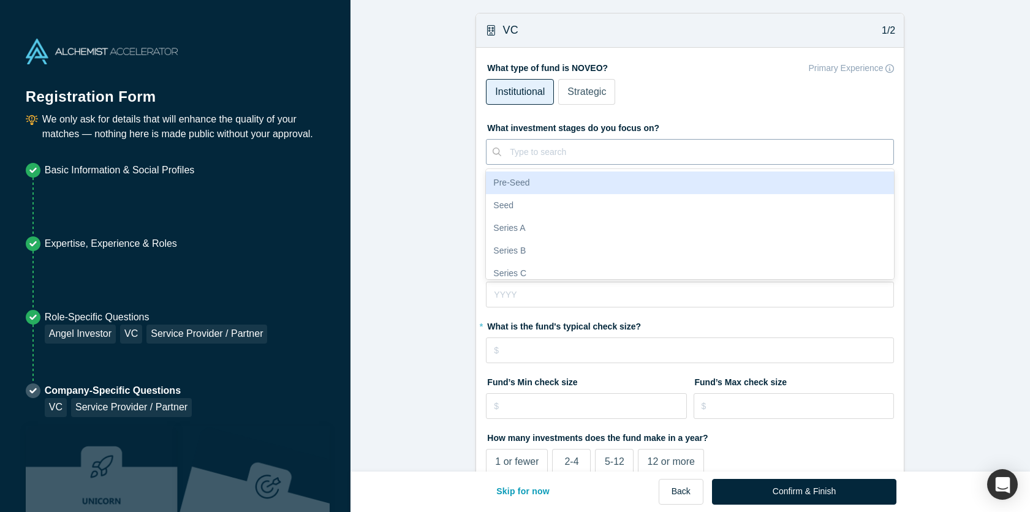
click at [581, 153] on div at bounding box center [697, 152] width 375 height 15
click at [564, 180] on div "Pre-Seed" at bounding box center [690, 183] width 408 height 23
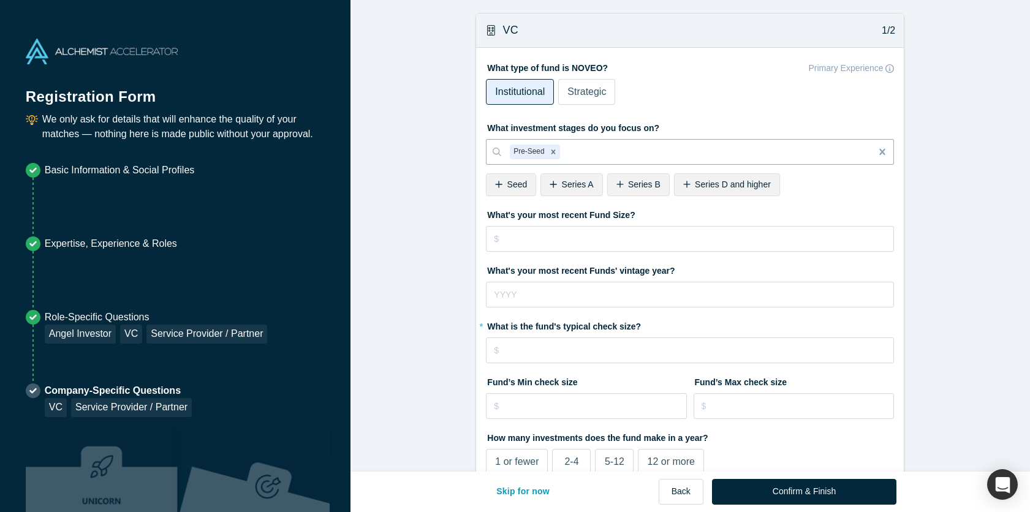
click at [518, 188] on span "Seed" at bounding box center [517, 185] width 20 height 10
click at [571, 184] on div "Series B" at bounding box center [584, 184] width 63 height 23
click at [522, 188] on span "Series A" at bounding box center [523, 185] width 32 height 10
click at [639, 156] on icon "Remove Series B" at bounding box center [640, 152] width 9 height 9
click at [576, 237] on input "tel" at bounding box center [690, 239] width 408 height 26
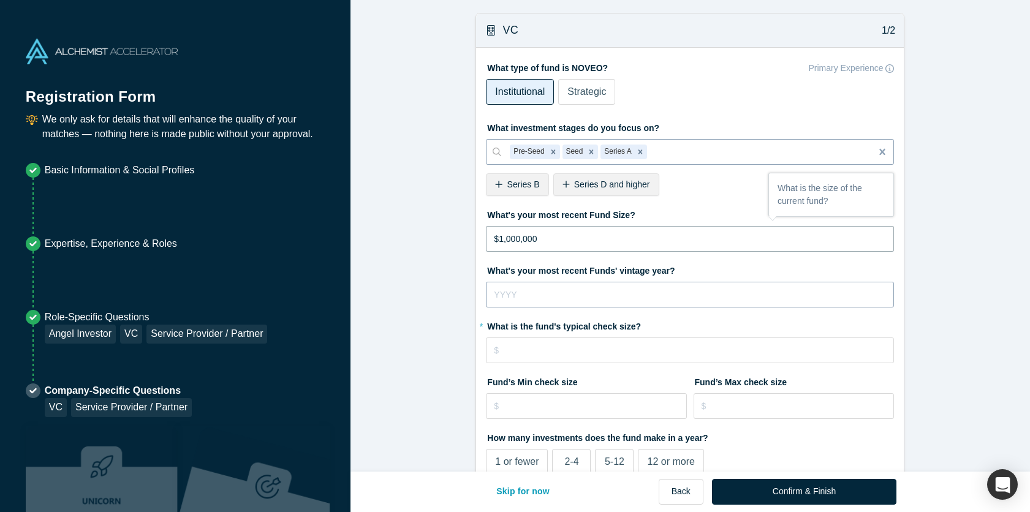
type input "$1,000,000"
click at [602, 290] on input "tel" at bounding box center [690, 295] width 408 height 26
type input "2"
click at [632, 351] on input "tel" at bounding box center [690, 351] width 408 height 26
type input "$100,000"
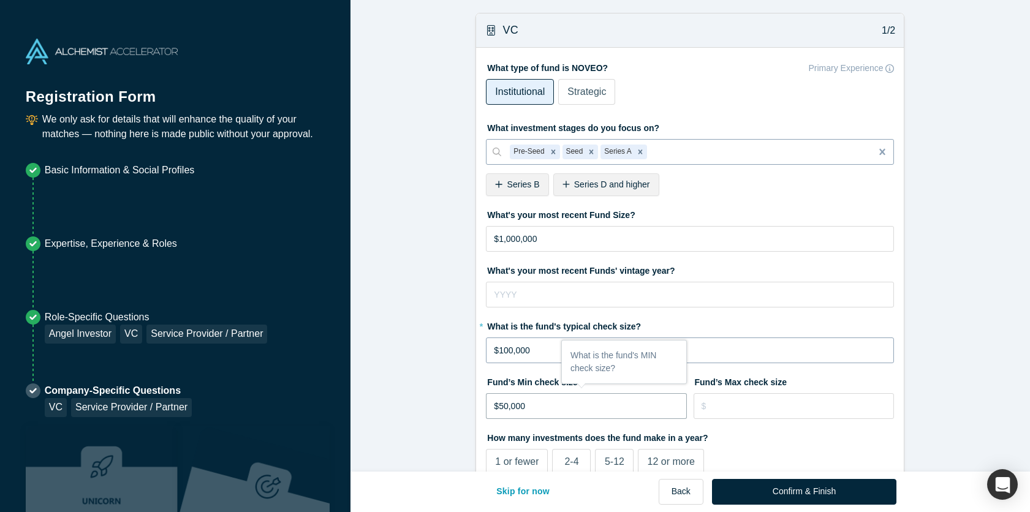
type input "$50,000"
type input "$1"
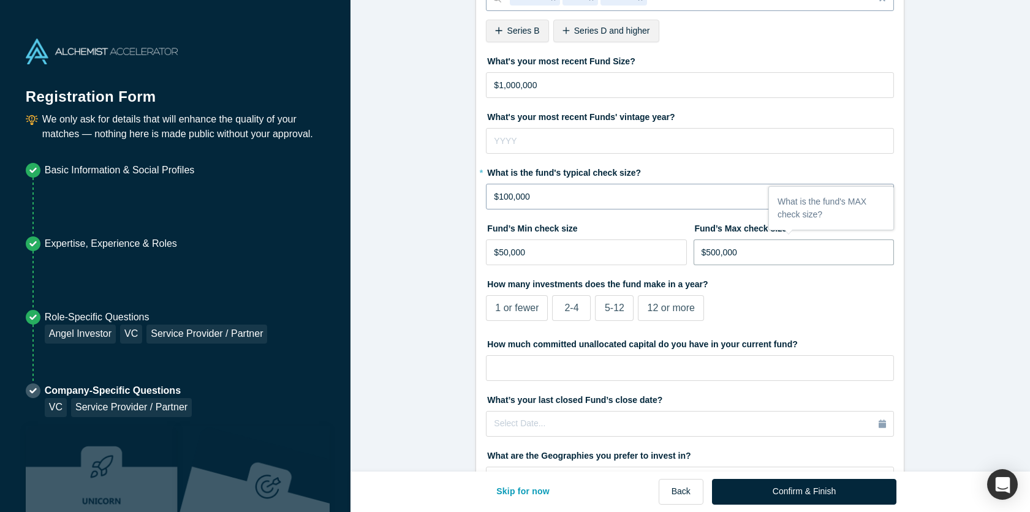
scroll to position [201, 0]
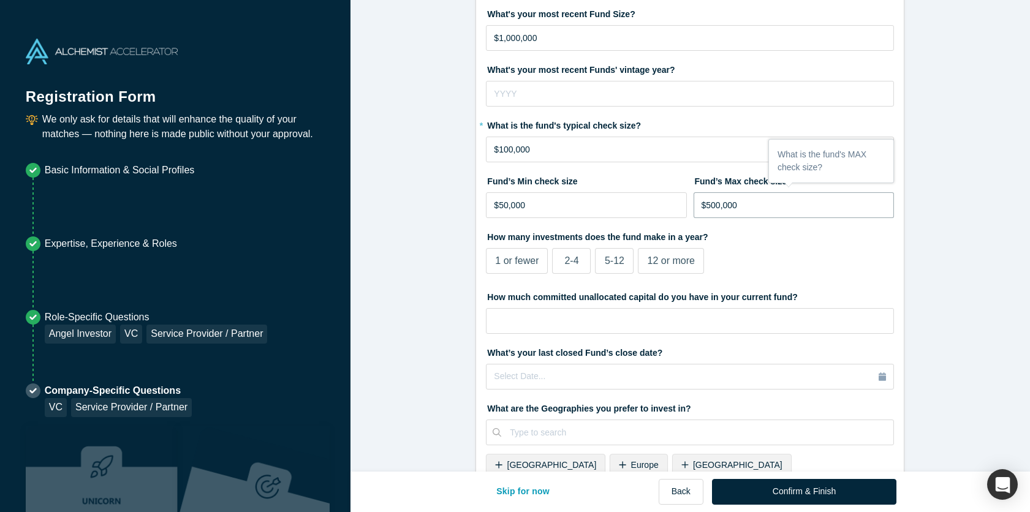
type input "$500,000"
click at [575, 260] on span "2-4" at bounding box center [571, 261] width 14 height 10
click at [0, 0] on input "2-4" at bounding box center [0, 0] width 0 height 0
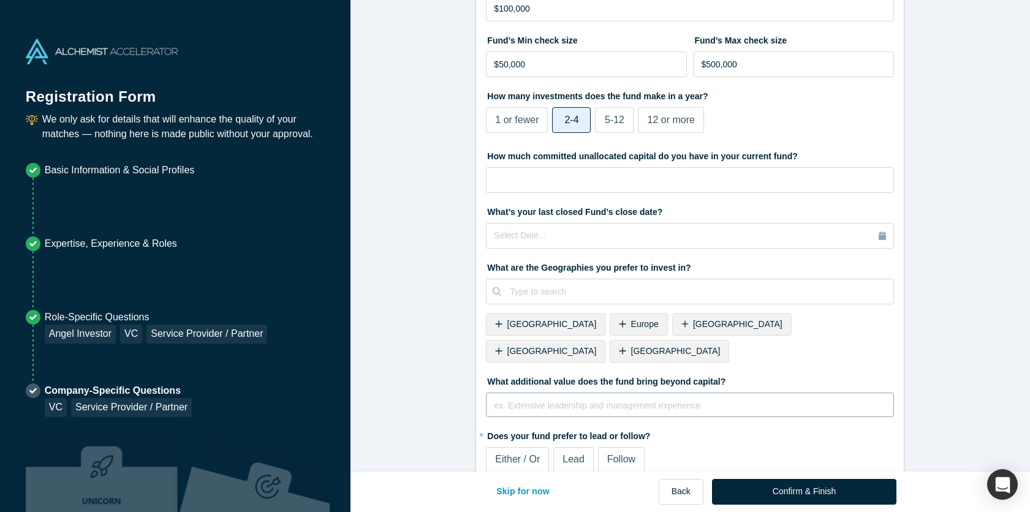
scroll to position [348, 0]
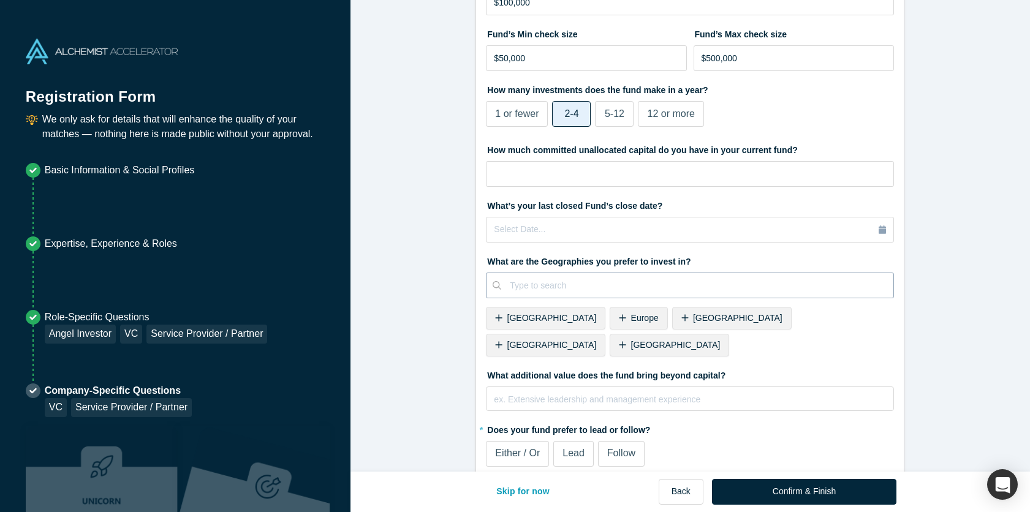
click at [624, 283] on div at bounding box center [697, 285] width 375 height 15
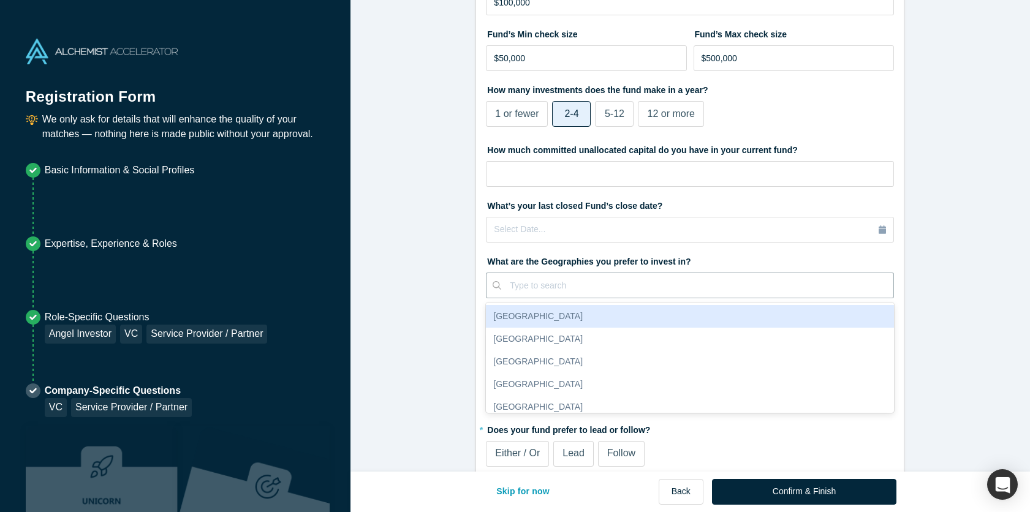
scroll to position [121, 0]
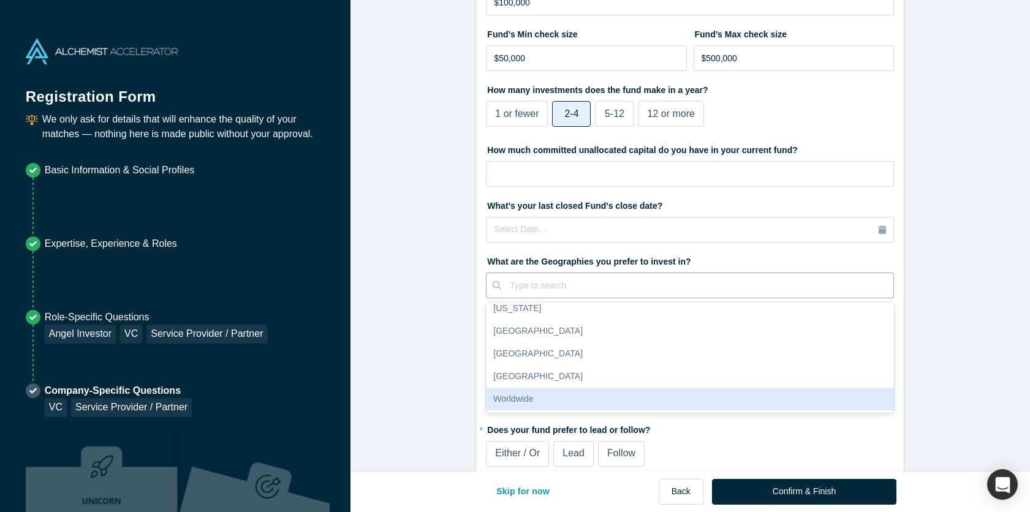
click at [570, 396] on div "Worldwide" at bounding box center [690, 399] width 408 height 23
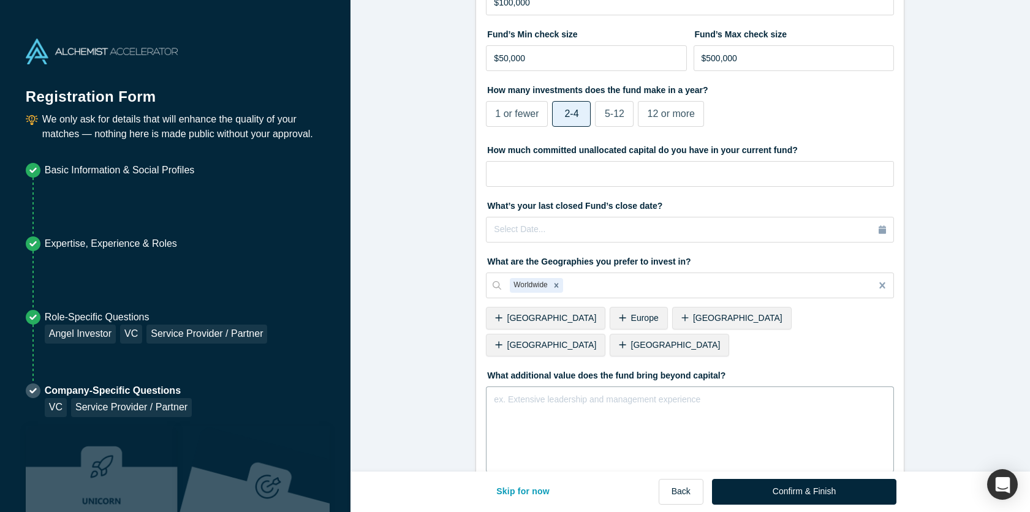
click at [599, 391] on div "rdw-editor" at bounding box center [691, 397] width 392 height 13
click at [531, 392] on span "software and AI expertise" at bounding box center [543, 397] width 96 height 10
click at [686, 391] on div "software development and AI expertise" at bounding box center [691, 397] width 392 height 13
click at [681, 391] on div "software development and AI expertise" at bounding box center [691, 397] width 392 height 13
click at [673, 231] on div "Select Date..." at bounding box center [690, 229] width 392 height 13
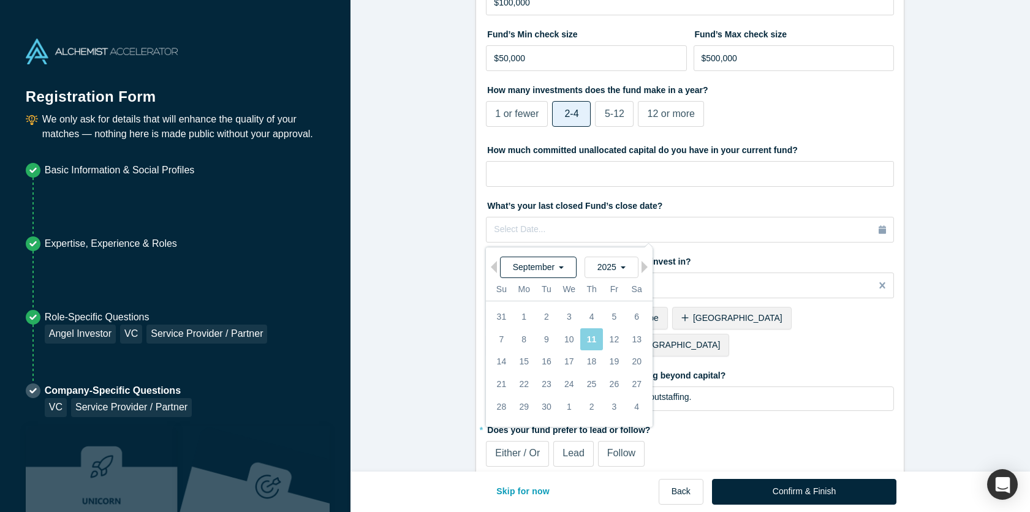
click at [547, 265] on span "September" at bounding box center [538, 267] width 51 height 10
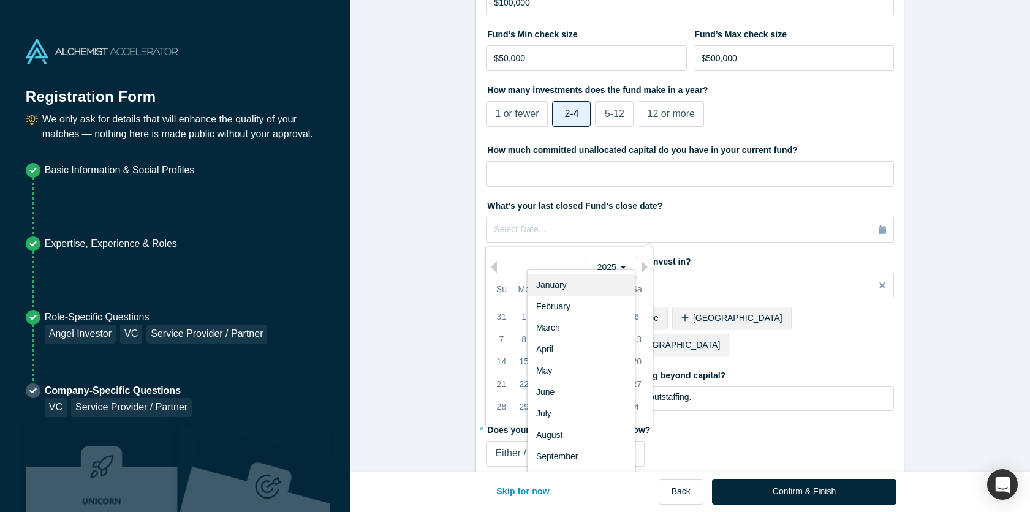
click at [546, 281] on div "January" at bounding box center [581, 285] width 107 height 21
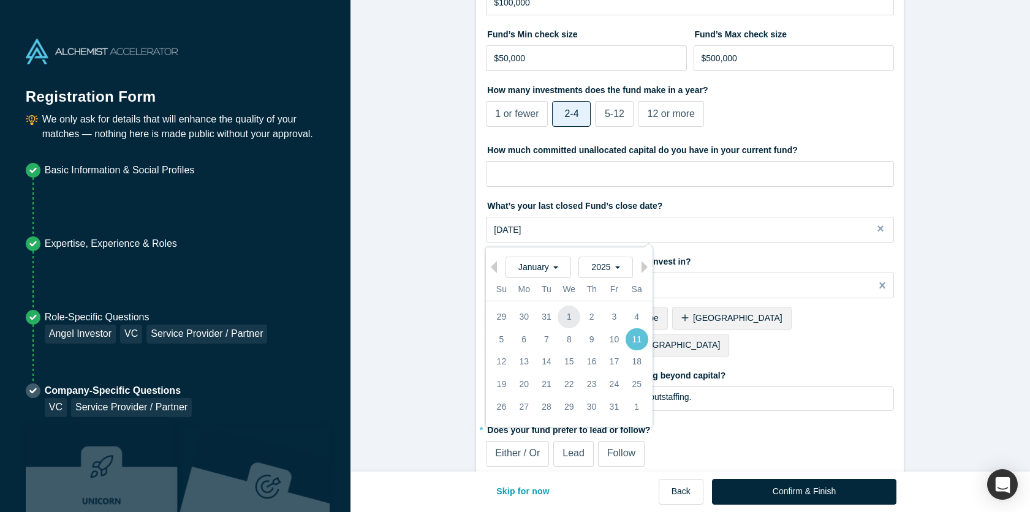
click at [572, 319] on div "1" at bounding box center [569, 317] width 23 height 23
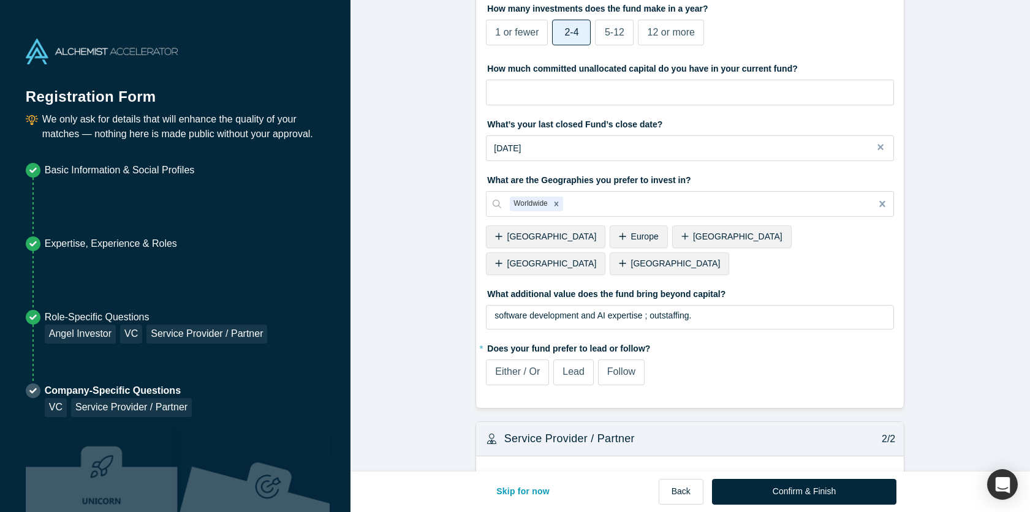
scroll to position [433, 0]
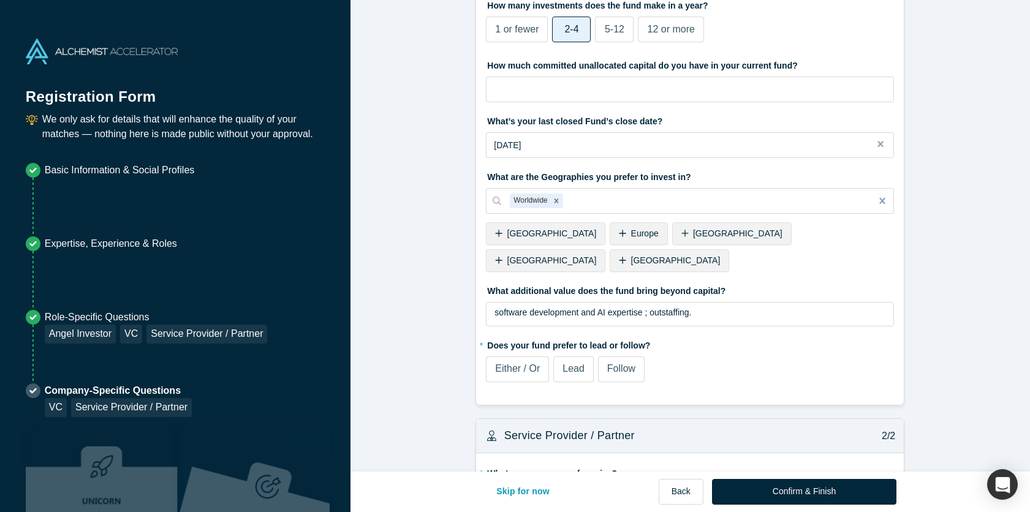
click at [626, 363] on span "Follow" at bounding box center [621, 368] width 28 height 10
click at [0, 0] on input "Follow" at bounding box center [0, 0] width 0 height 0
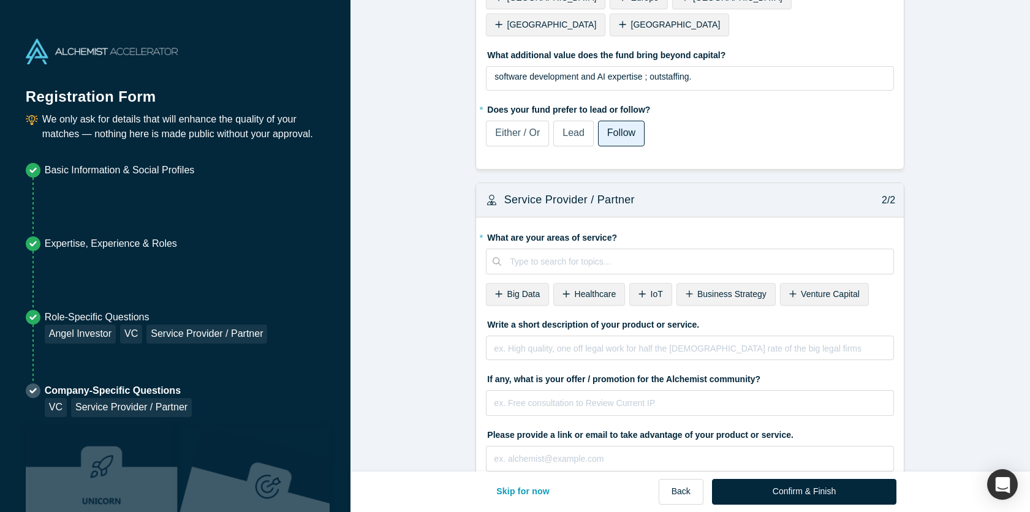
scroll to position [678, 0]
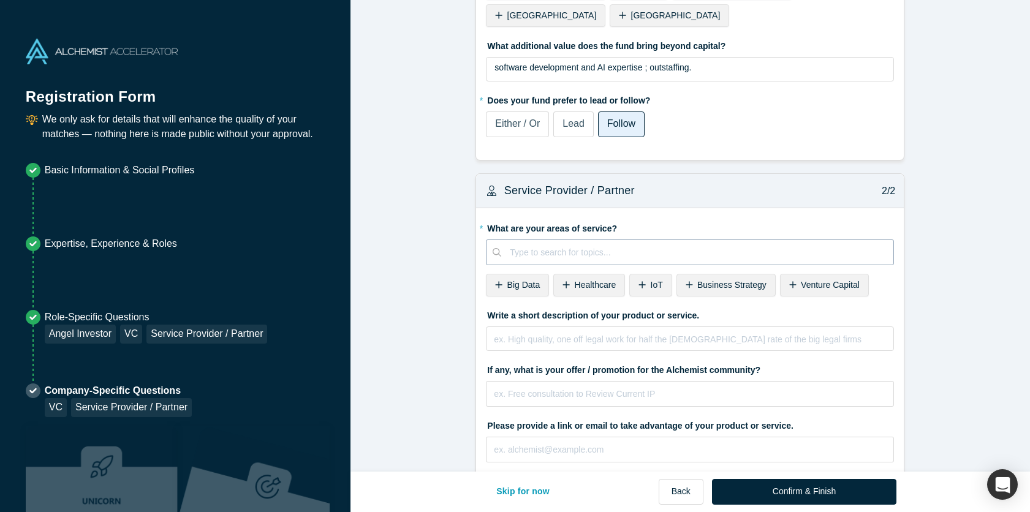
click at [598, 245] on div at bounding box center [697, 252] width 375 height 15
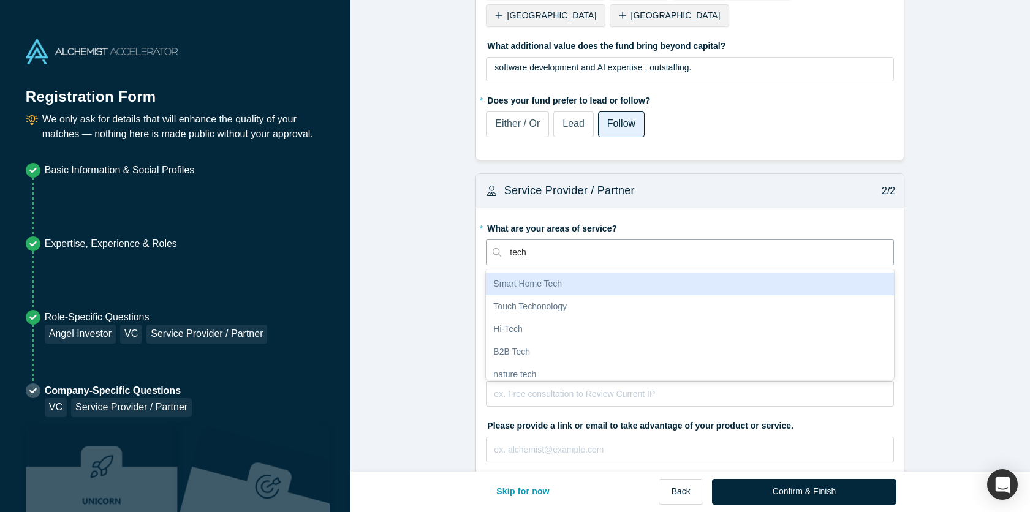
scroll to position [0, 0]
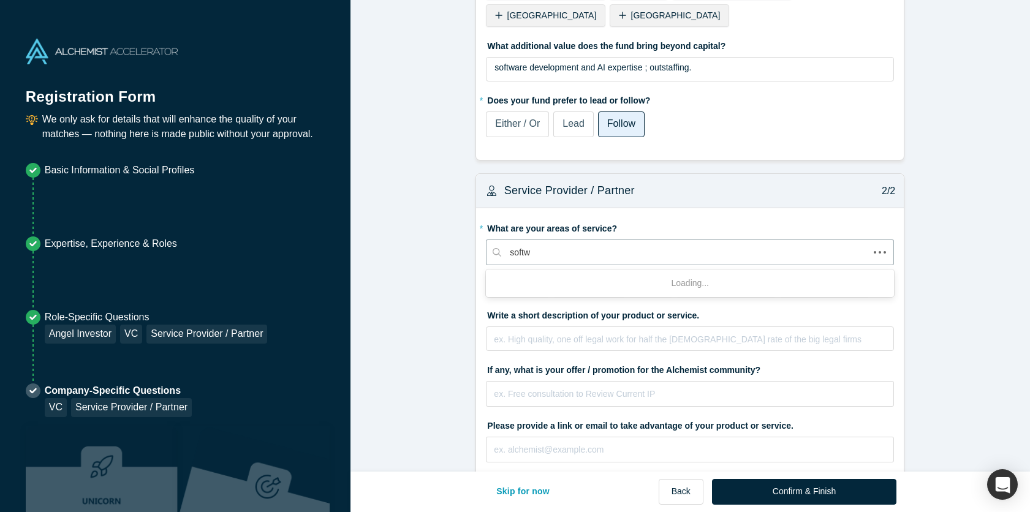
type input "softwa"
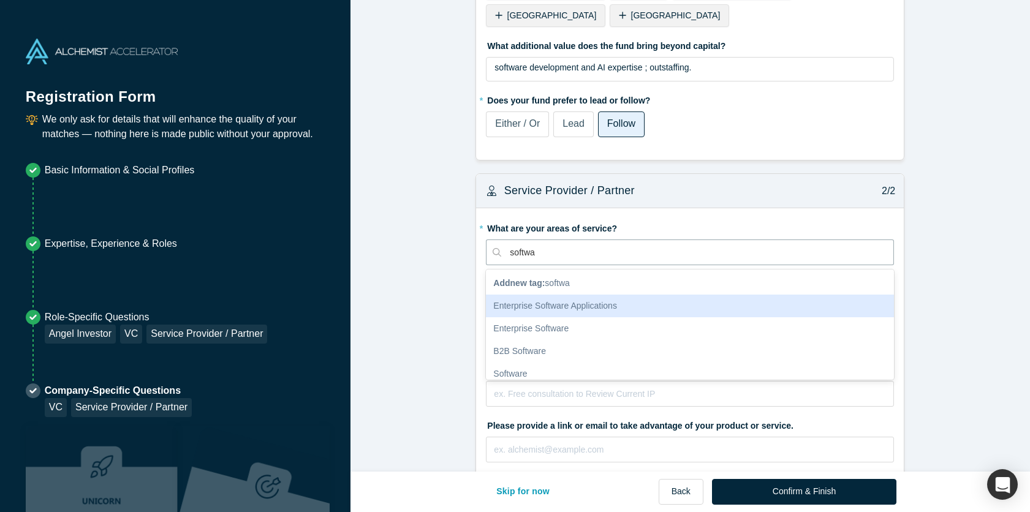
click at [602, 295] on div "Enterprise Software Applications" at bounding box center [690, 306] width 408 height 23
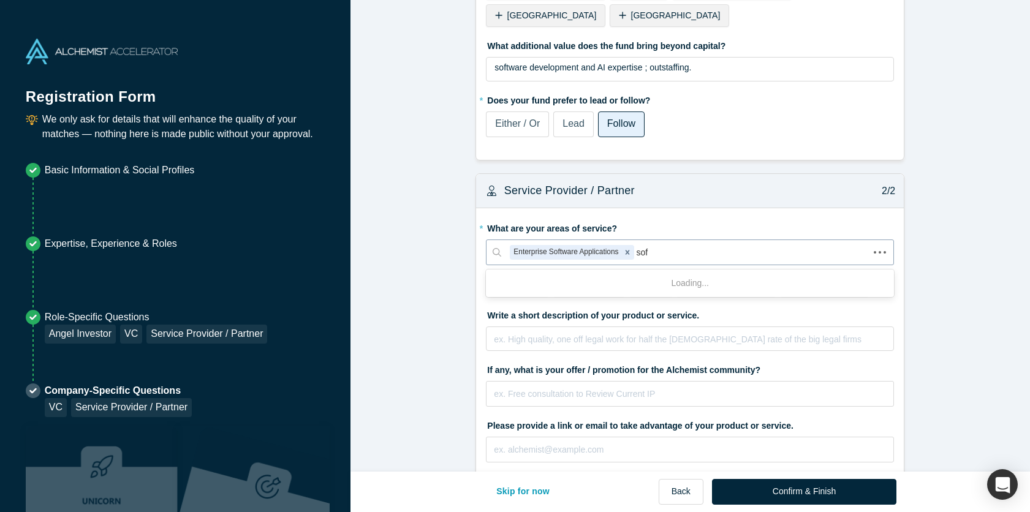
type input "soft"
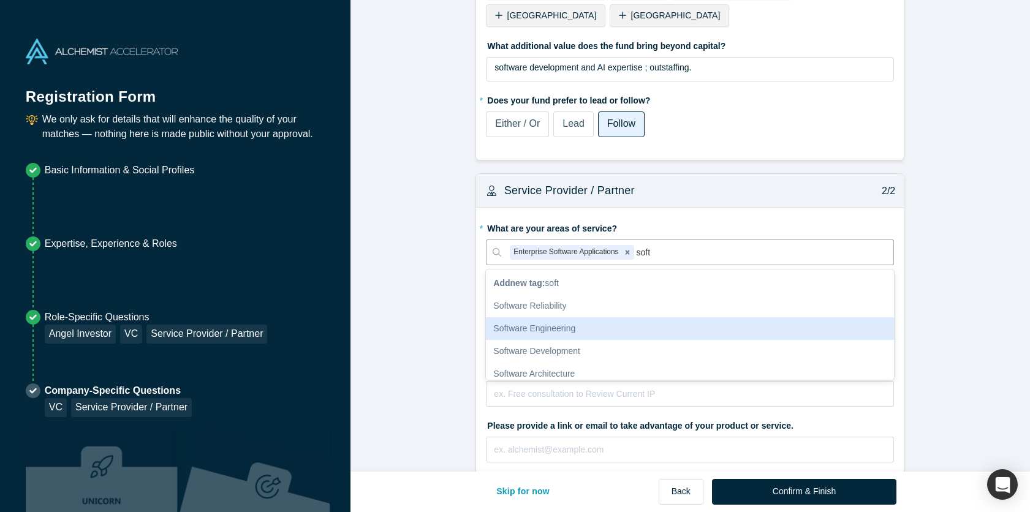
click at [595, 317] on div "Software Engineering" at bounding box center [690, 328] width 408 height 23
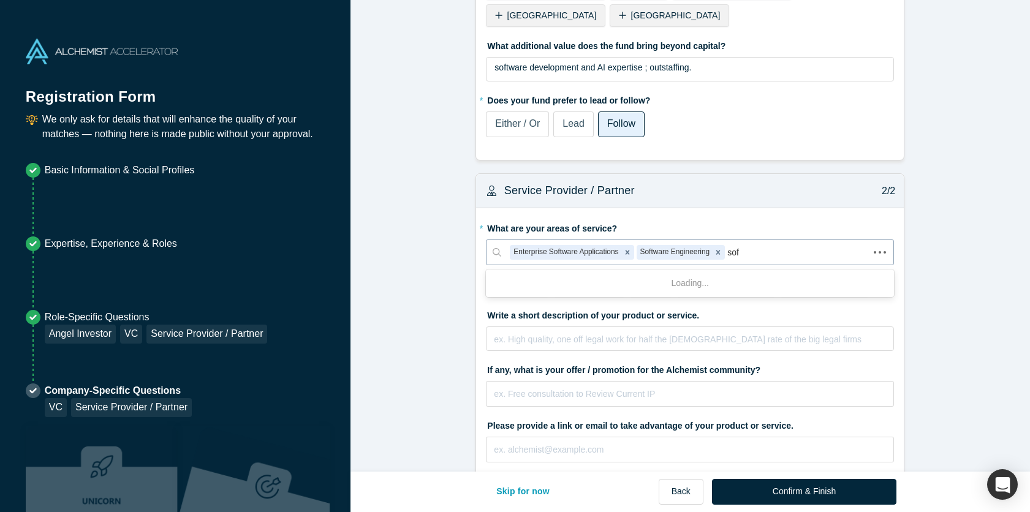
type input "soft"
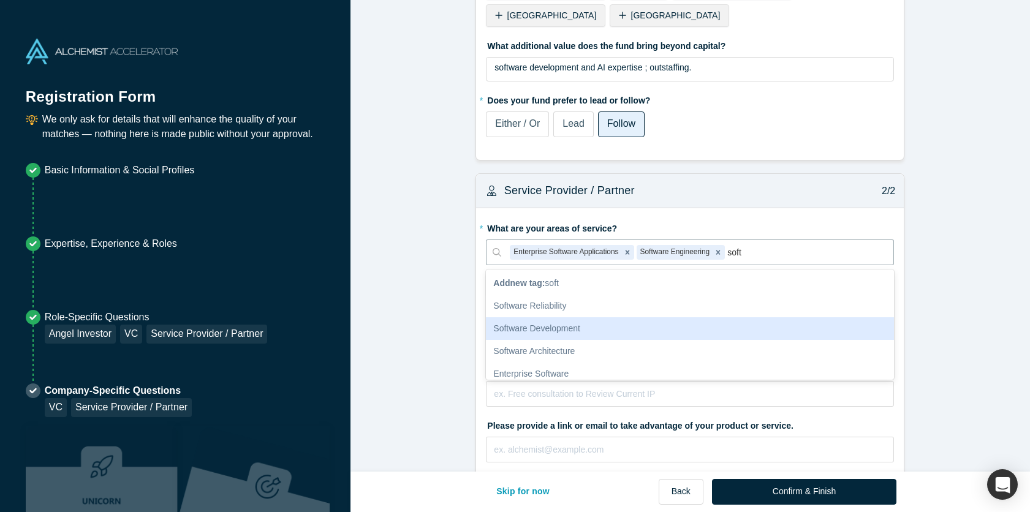
click at [568, 317] on div "Software Development" at bounding box center [690, 328] width 408 height 23
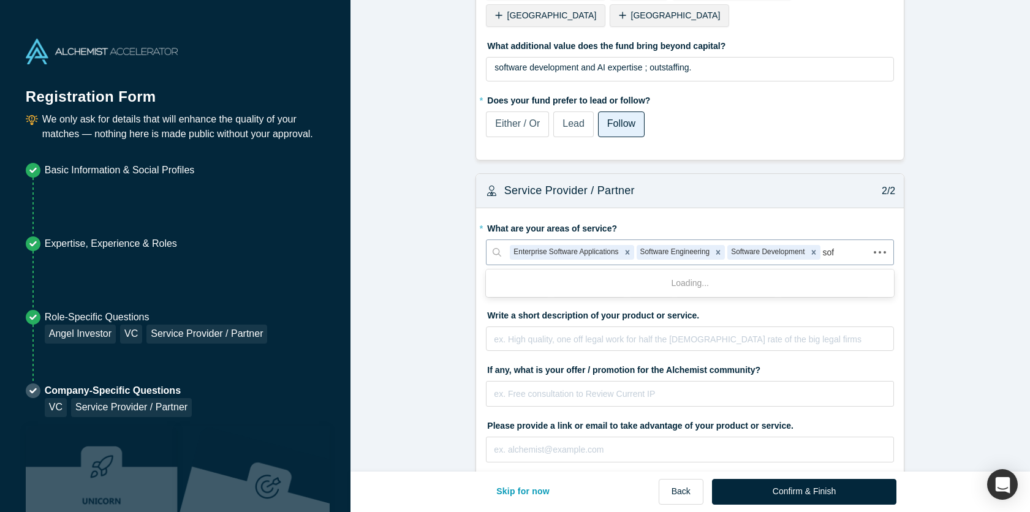
type input "soft"
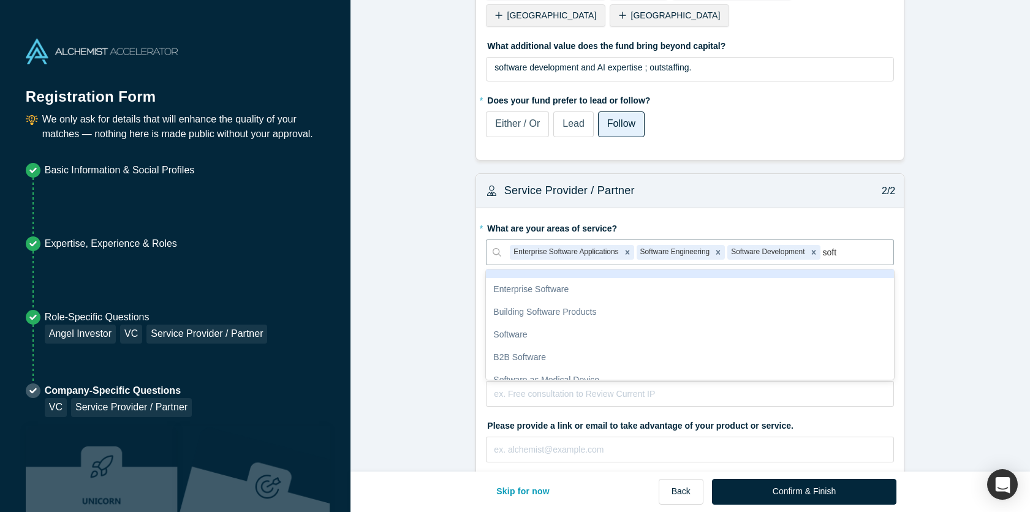
scroll to position [76, 0]
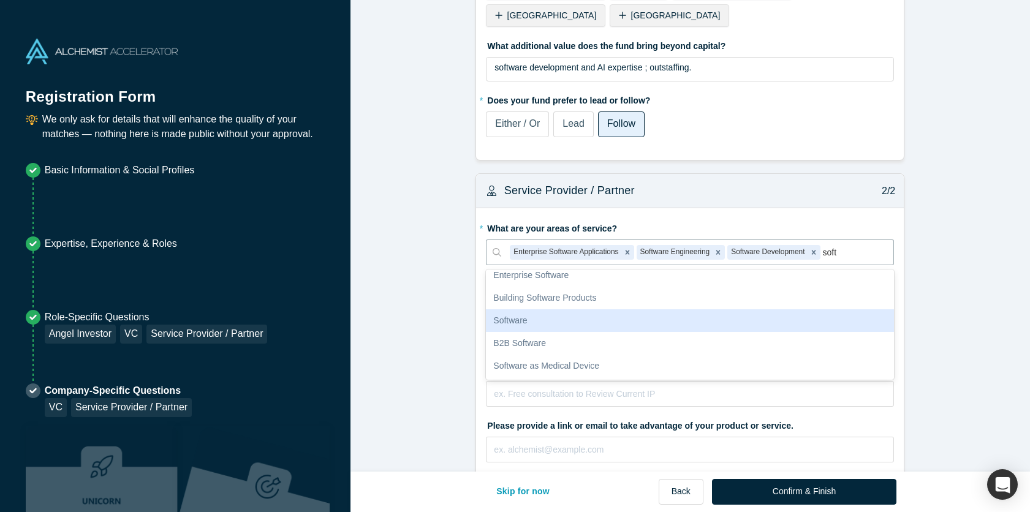
click at [574, 309] on div "Software" at bounding box center [690, 320] width 408 height 23
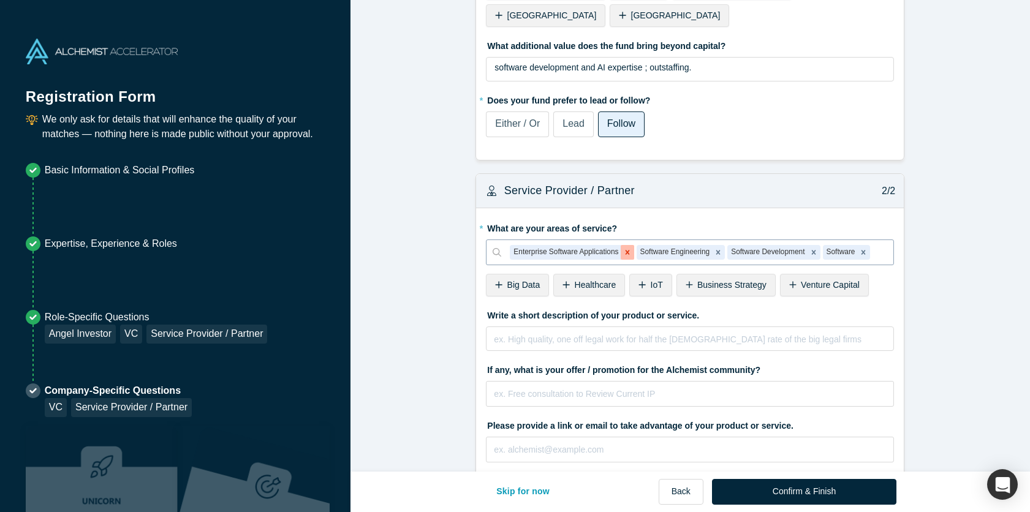
click at [629, 248] on icon "Remove Enterprise Software Applications" at bounding box center [627, 252] width 9 height 9
click at [594, 248] on icon "Remove Software Engineering" at bounding box center [592, 252] width 9 height 9
click at [649, 248] on icon "Remove Software" at bounding box center [646, 252] width 9 height 9
click at [638, 245] on div at bounding box center [745, 252] width 280 height 15
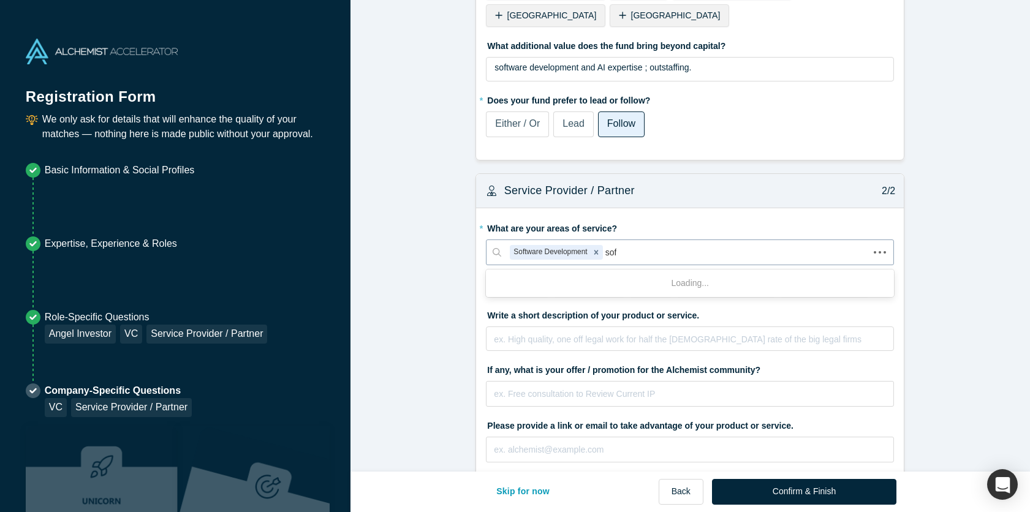
type input "soft"
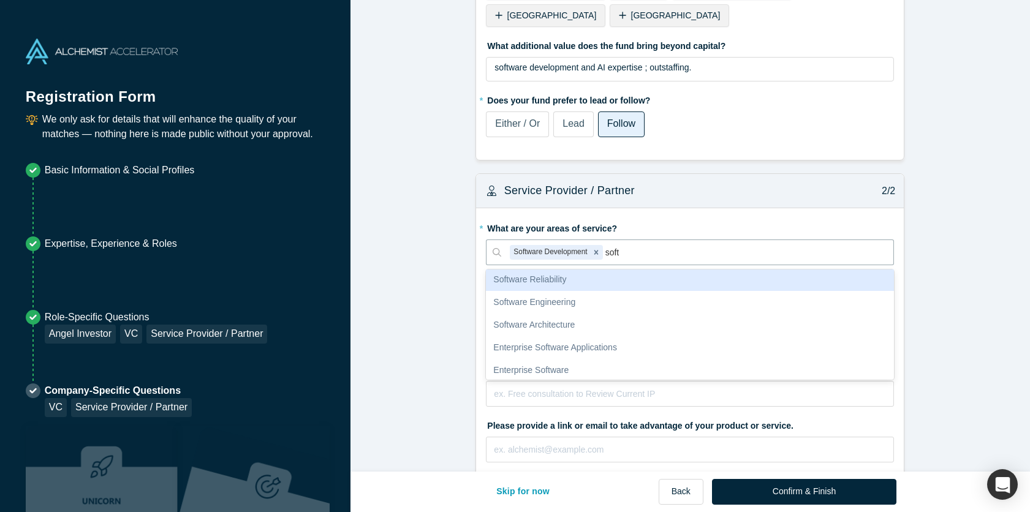
scroll to position [28, 0]
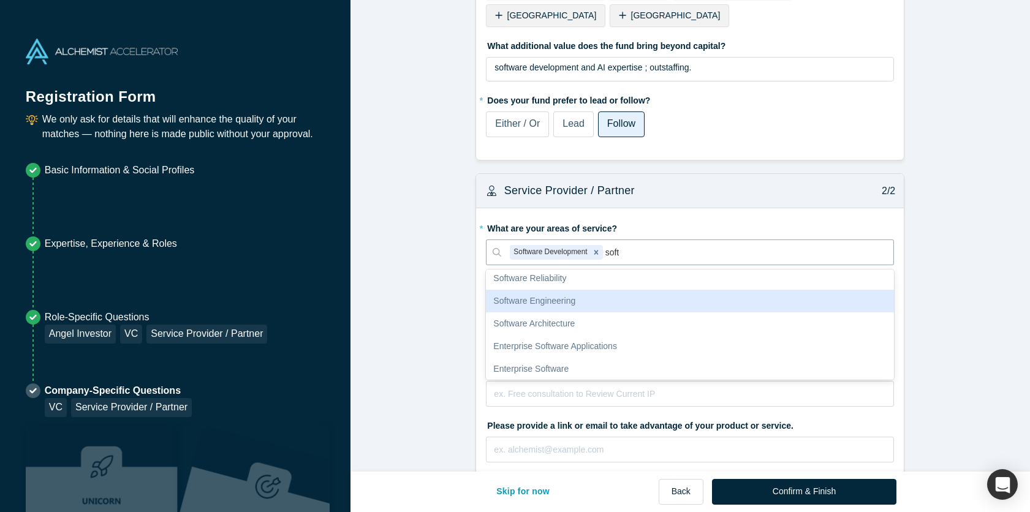
click at [610, 290] on div "Software Engineering" at bounding box center [690, 301] width 408 height 23
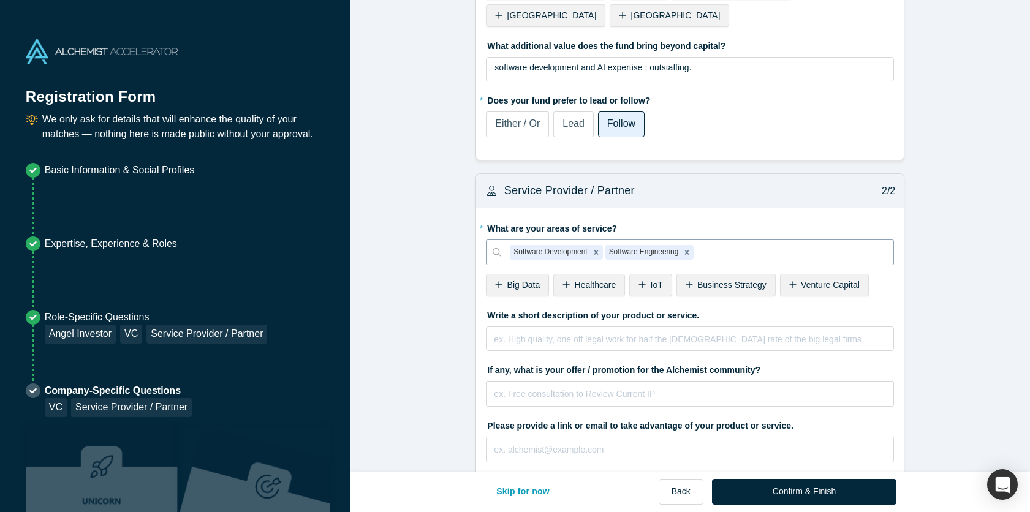
click at [716, 245] on div at bounding box center [790, 252] width 189 height 15
type input "soft"
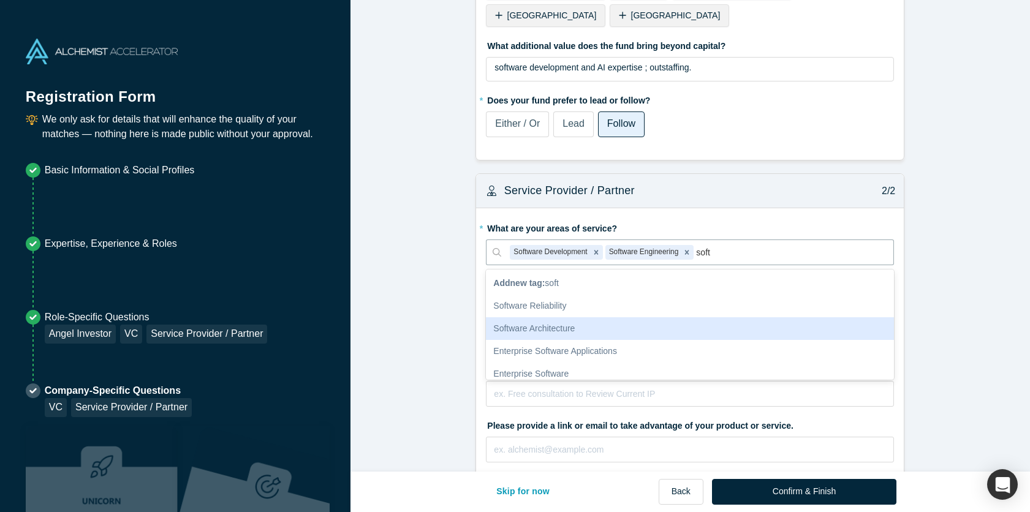
click at [588, 317] on div "Software Architecture" at bounding box center [690, 328] width 408 height 23
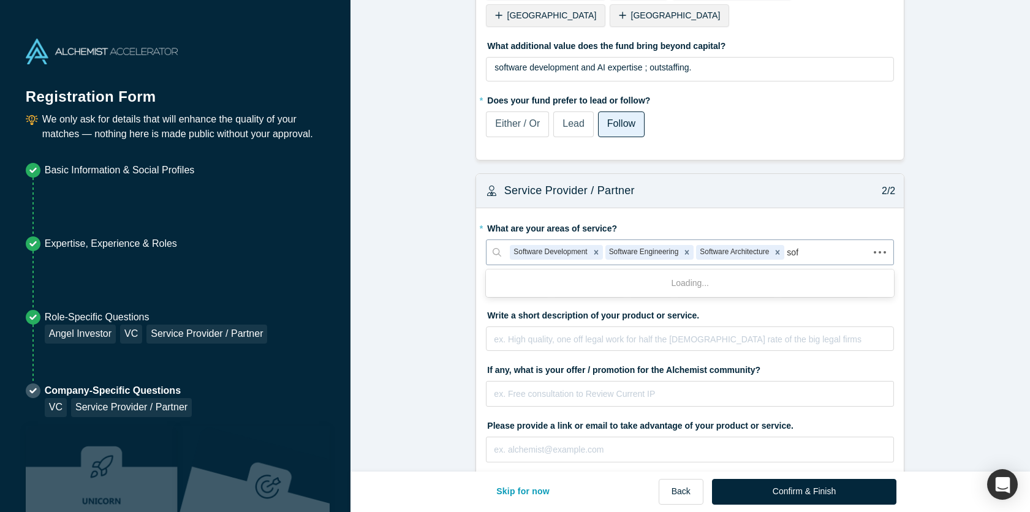
type input "soft"
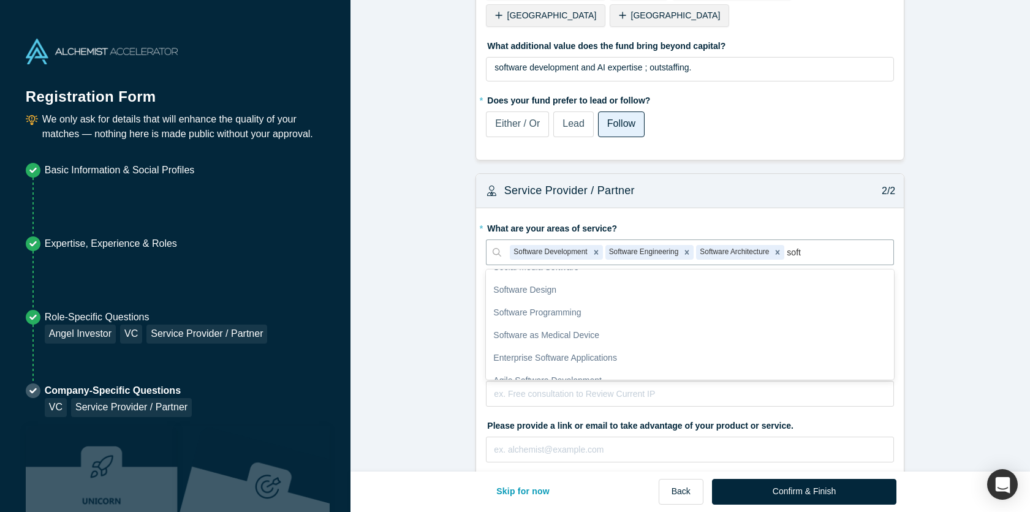
scroll to position [335, 0]
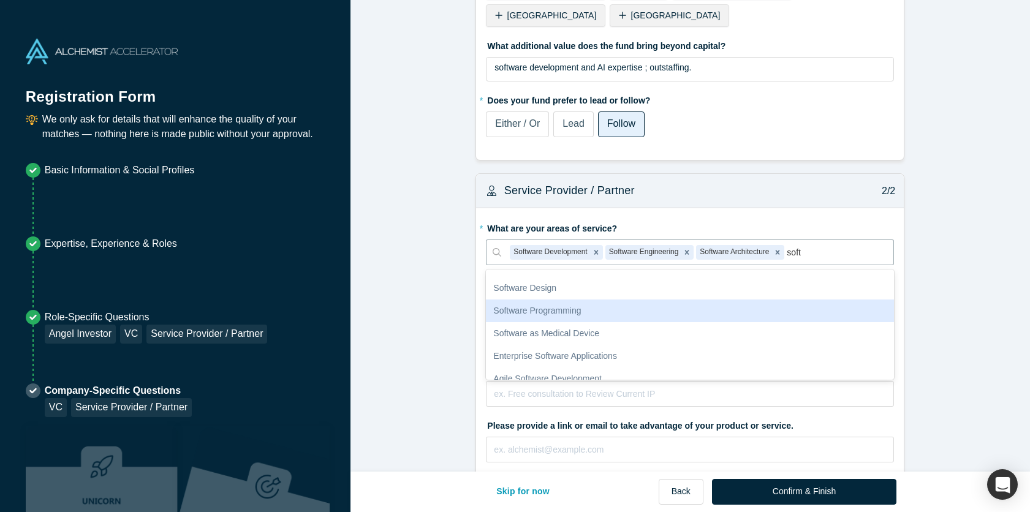
click at [579, 300] on div "Software Programming" at bounding box center [690, 311] width 408 height 23
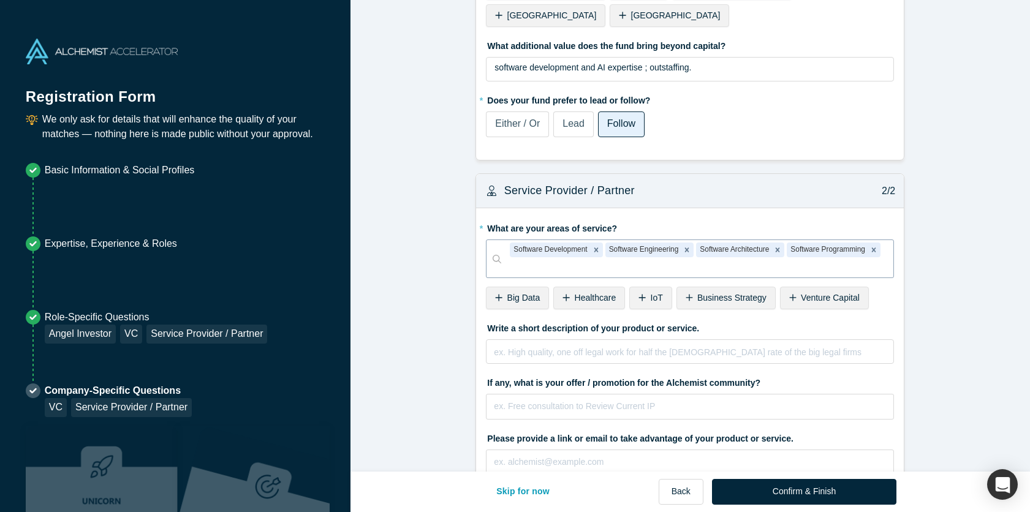
click at [606, 260] on div at bounding box center [697, 267] width 375 height 15
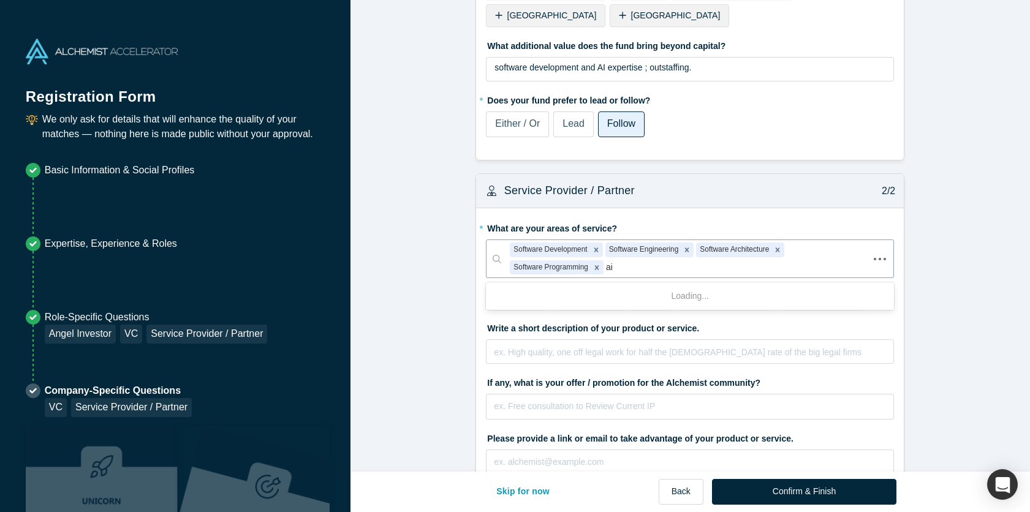
type input "ai"
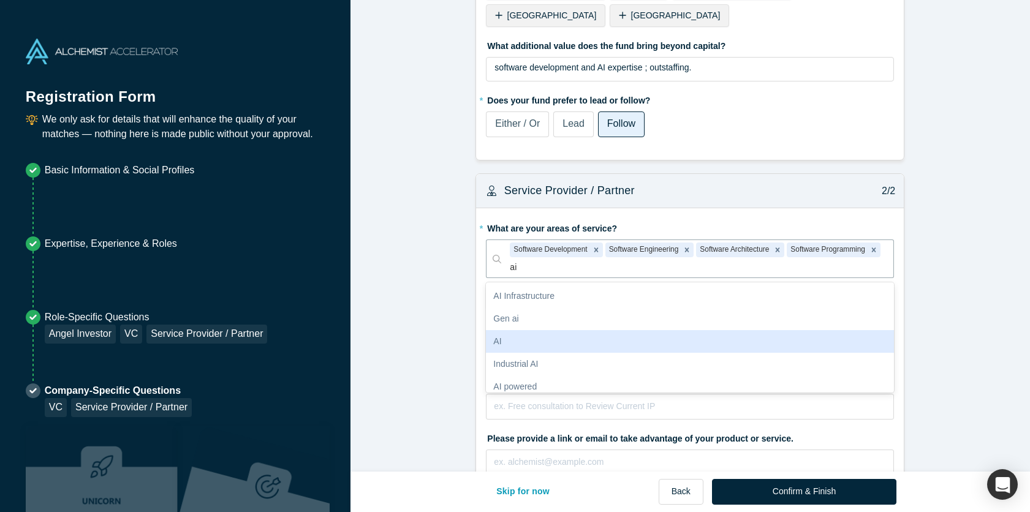
click at [541, 330] on div "AI" at bounding box center [690, 341] width 408 height 23
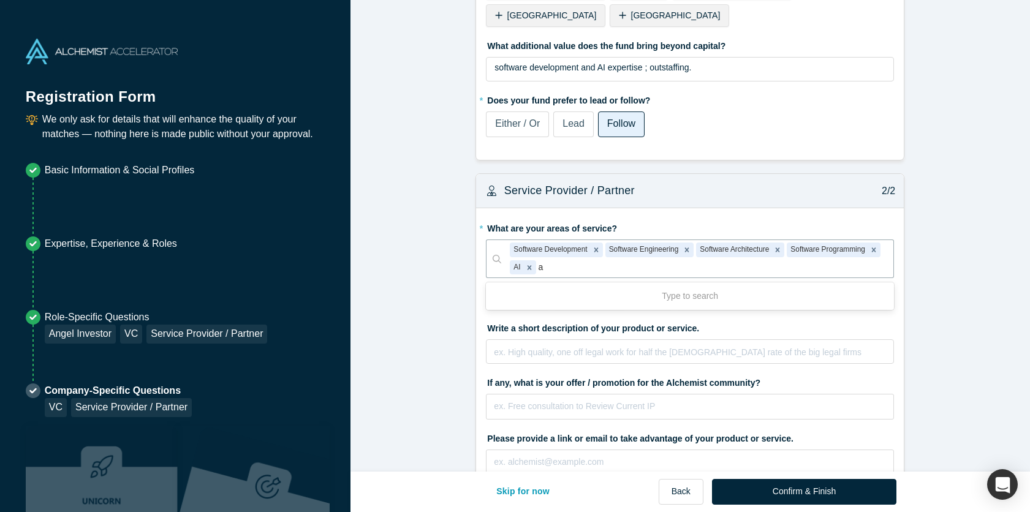
type input "ai"
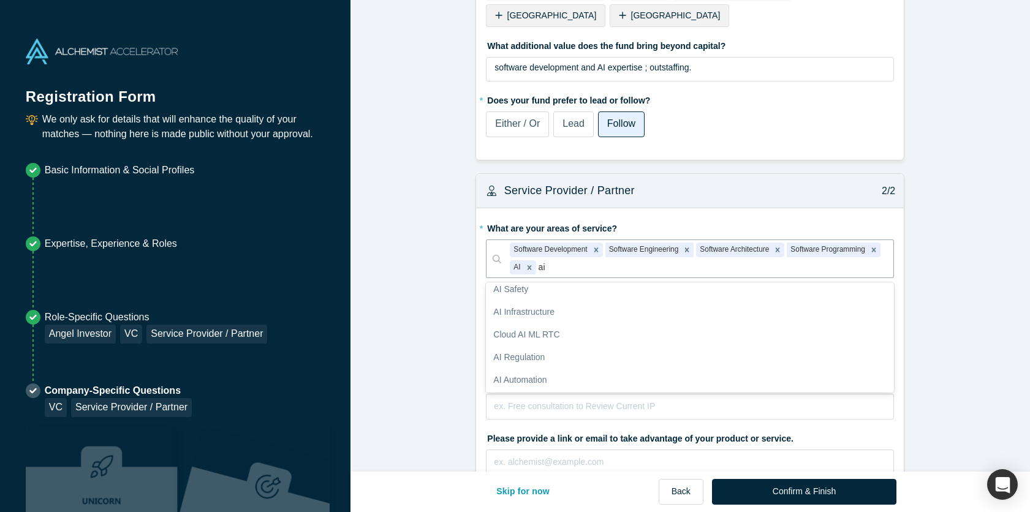
scroll to position [99, 0]
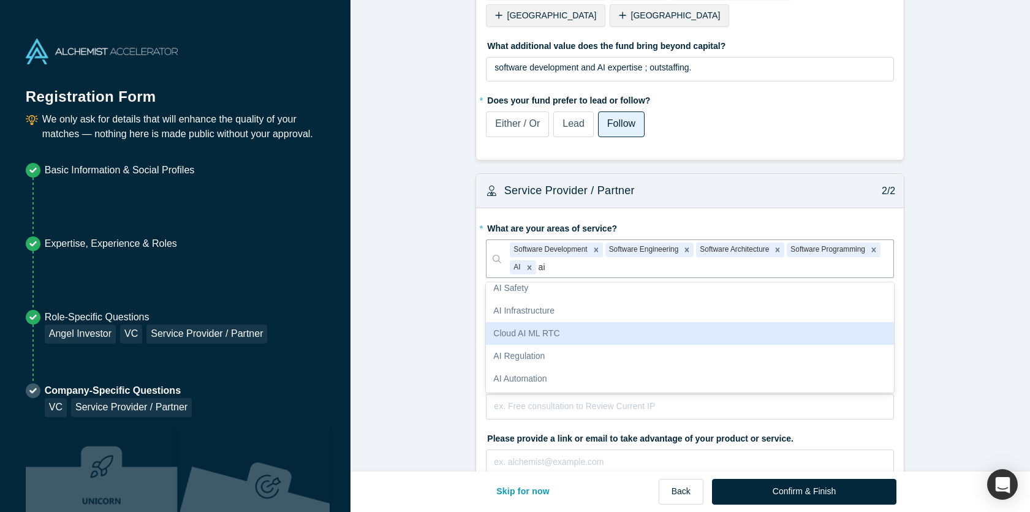
click at [575, 322] on div "Cloud AI ML RTC" at bounding box center [690, 333] width 408 height 23
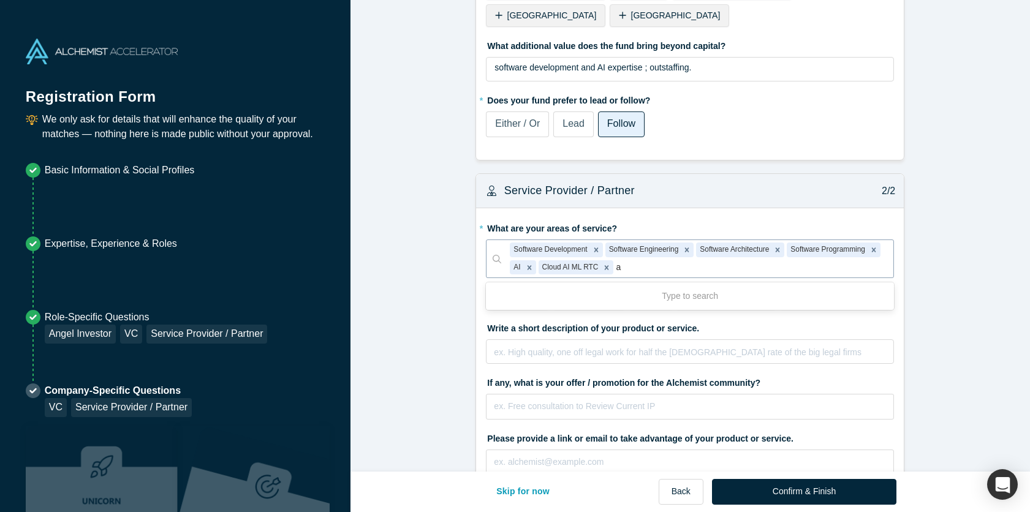
type input "ai"
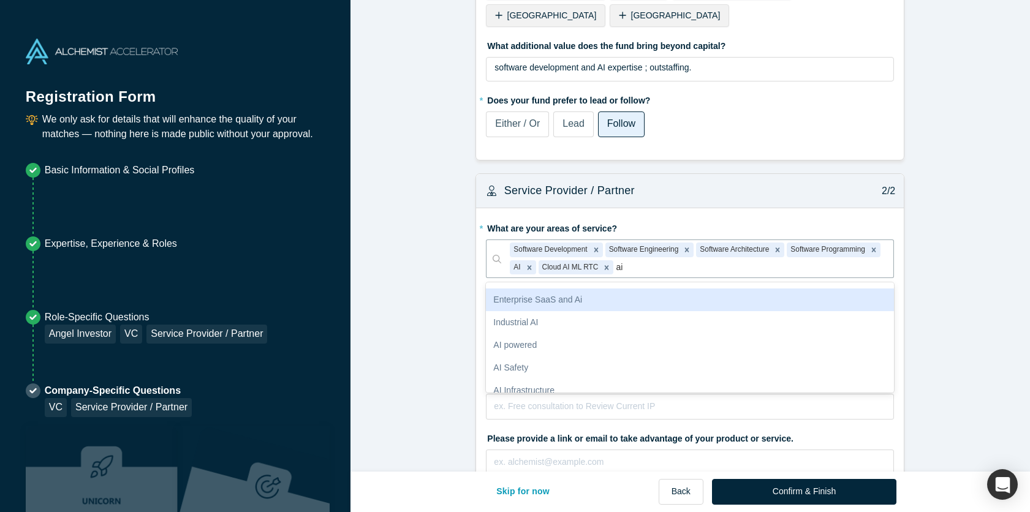
scroll to position [17, 0]
click at [605, 290] on div "Enterprise SaaS and Ai" at bounding box center [690, 301] width 408 height 23
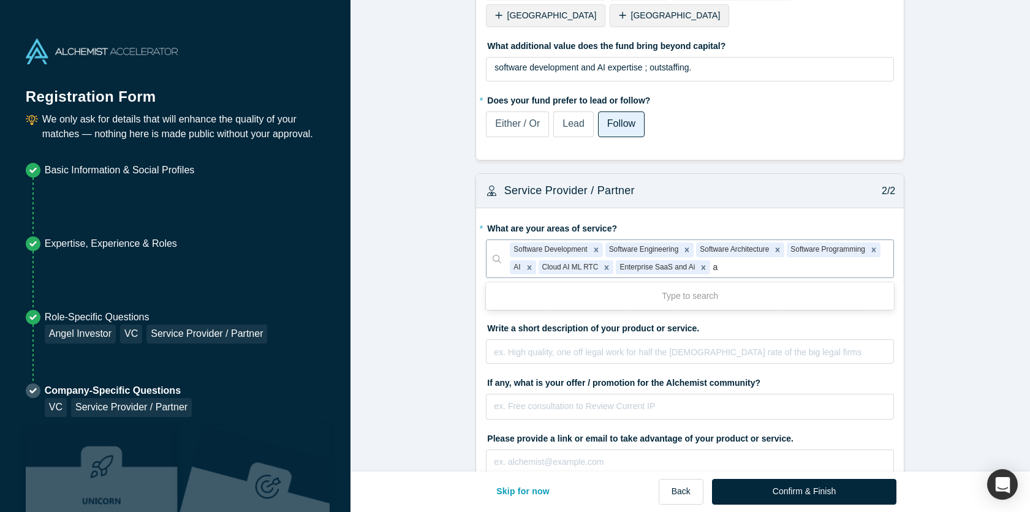
type input "ai"
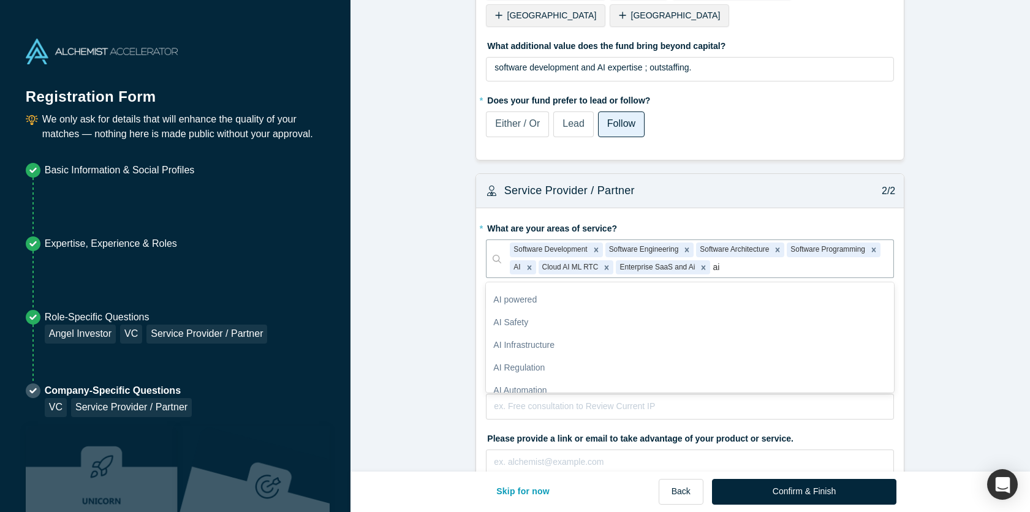
scroll to position [47, 0]
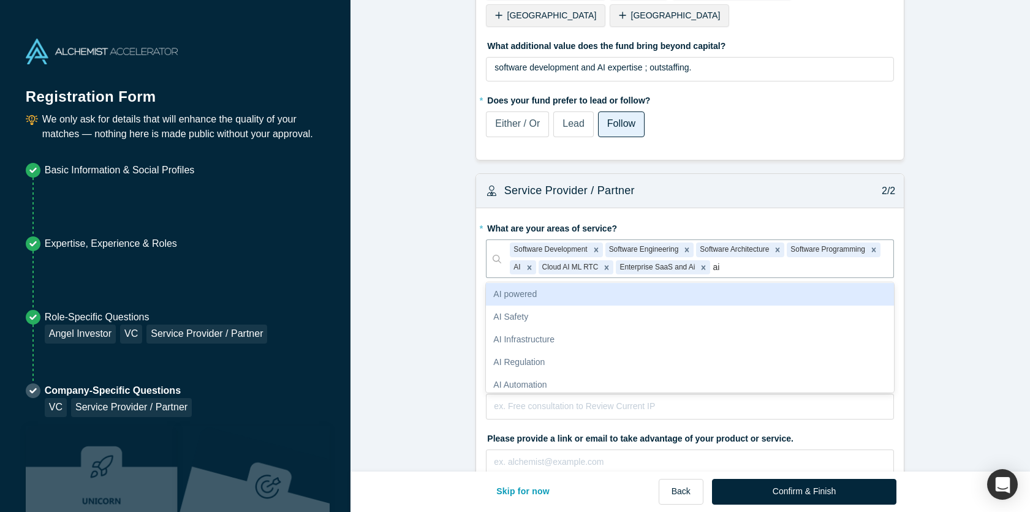
click at [594, 283] on div "AI powered" at bounding box center [690, 294] width 408 height 23
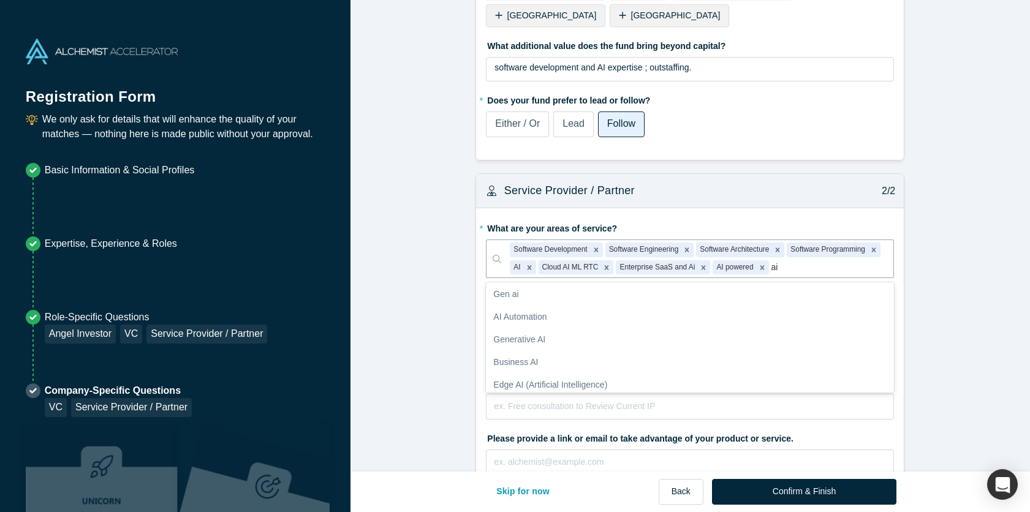
scroll to position [666, 0]
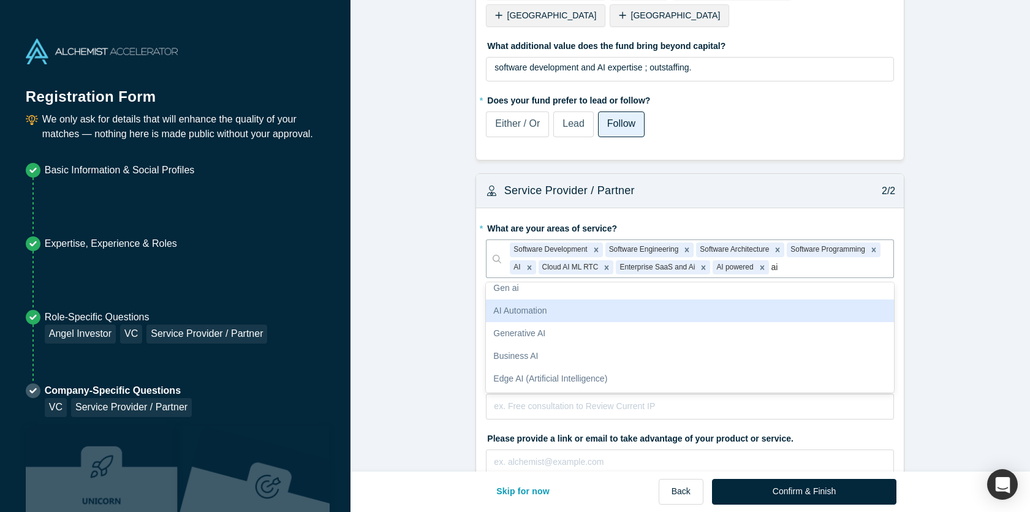
type input "ai"
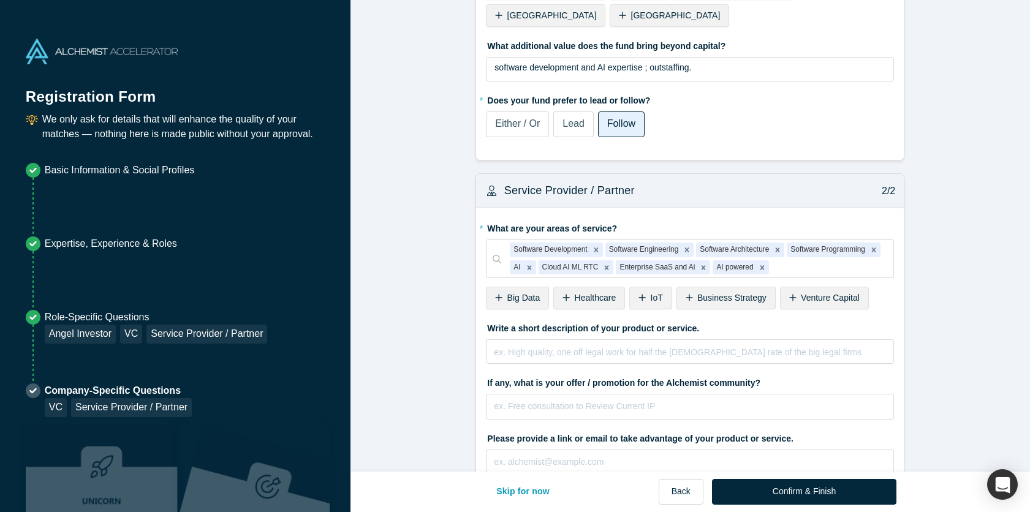
scroll to position [691, 0]
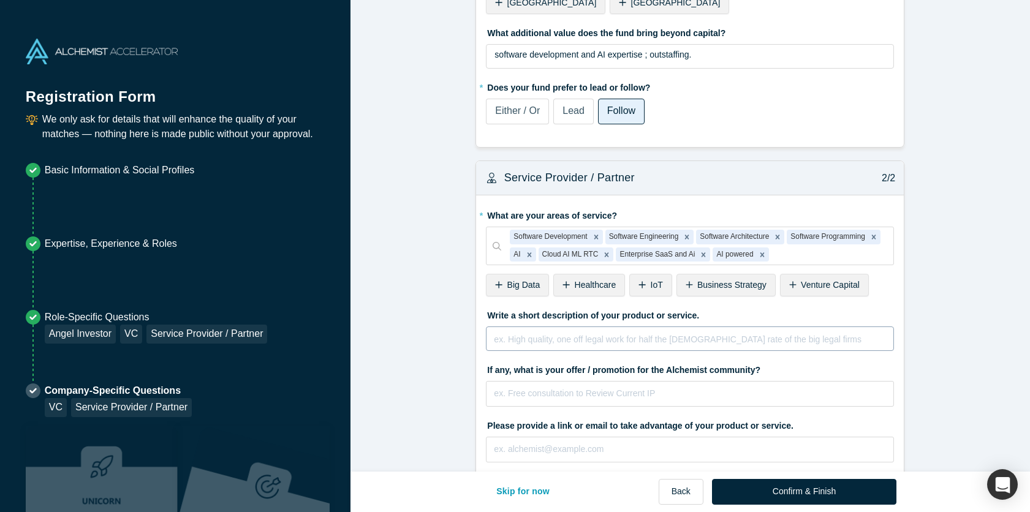
click at [711, 331] on div "ex. High quality, one off legal work for half the hourly rate of the big legal …" at bounding box center [690, 343] width 392 height 25
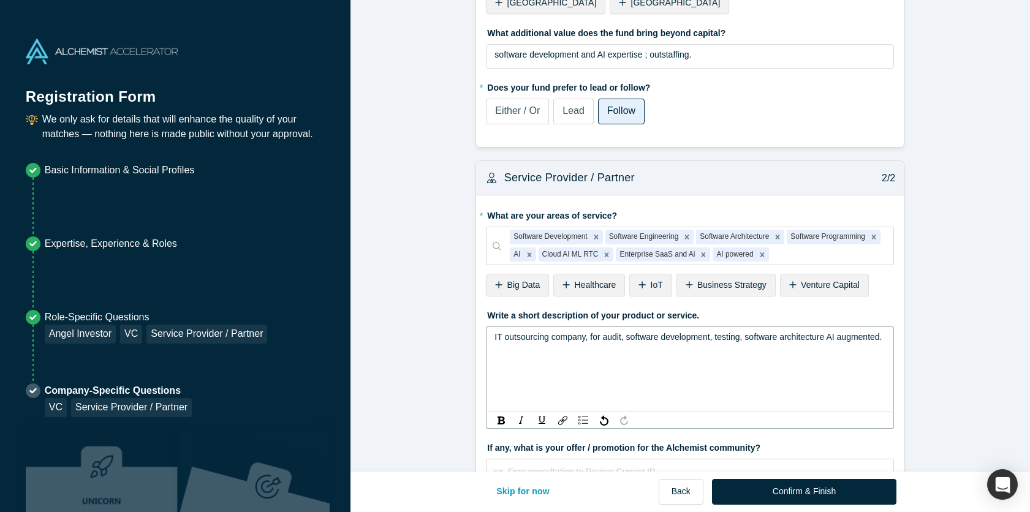
click at [857, 331] on div "IT outsourcing company, for audit, software development, testing, software arch…" at bounding box center [691, 337] width 392 height 13
click at [829, 332] on span "IT outsourcing company, for audit, software development, testing, software arch…" at bounding box center [688, 337] width 387 height 10
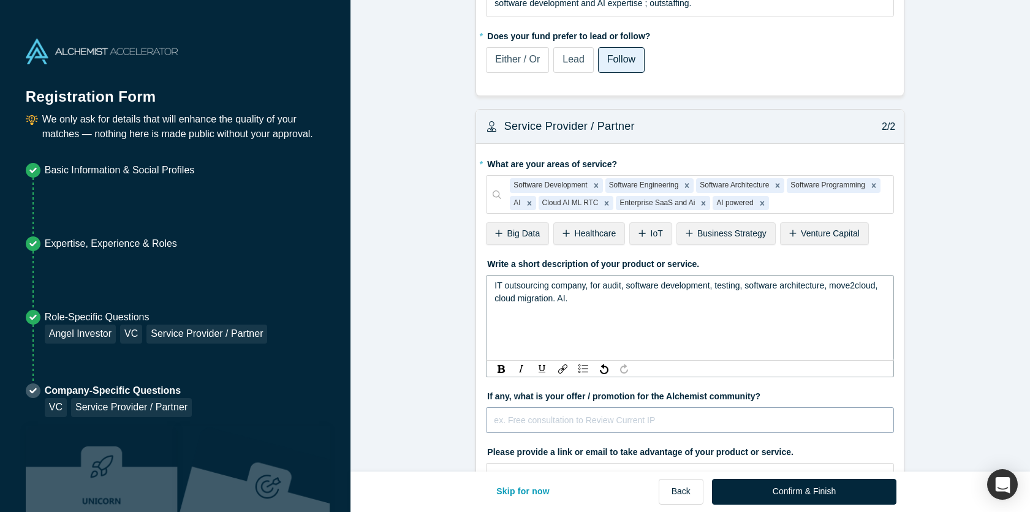
scroll to position [768, 0]
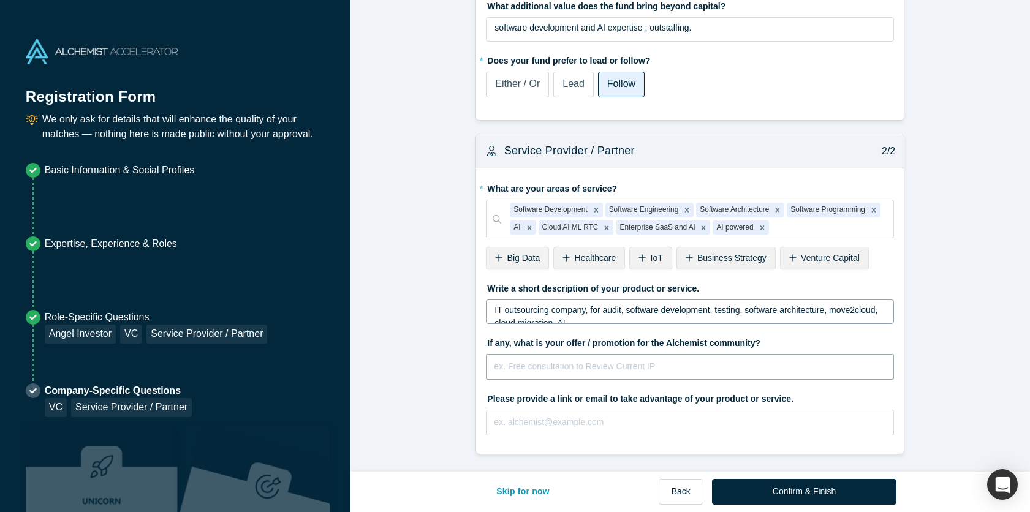
click at [605, 366] on input "text" at bounding box center [690, 367] width 408 height 26
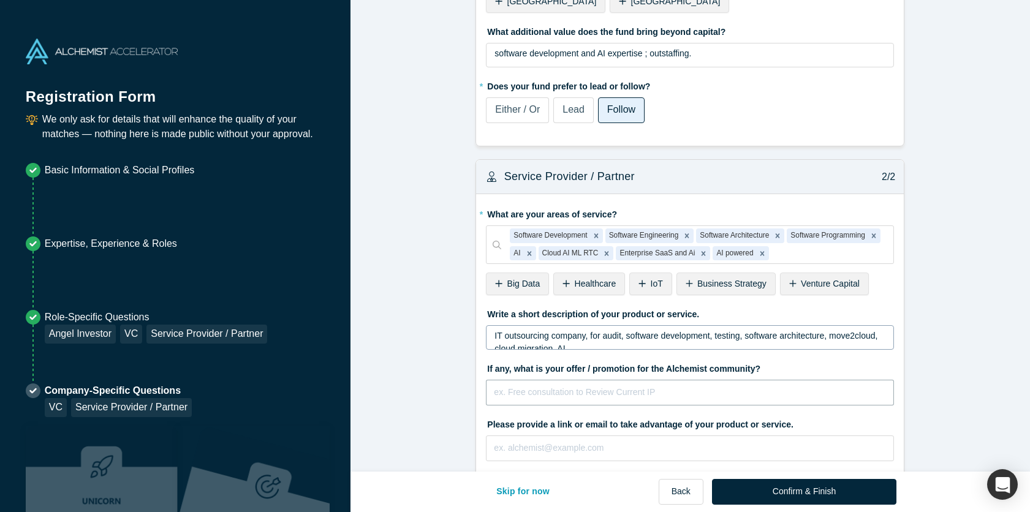
scroll to position [691, 0]
click at [639, 381] on input "free audit and technical consultation (office hours)" at bounding box center [690, 394] width 408 height 26
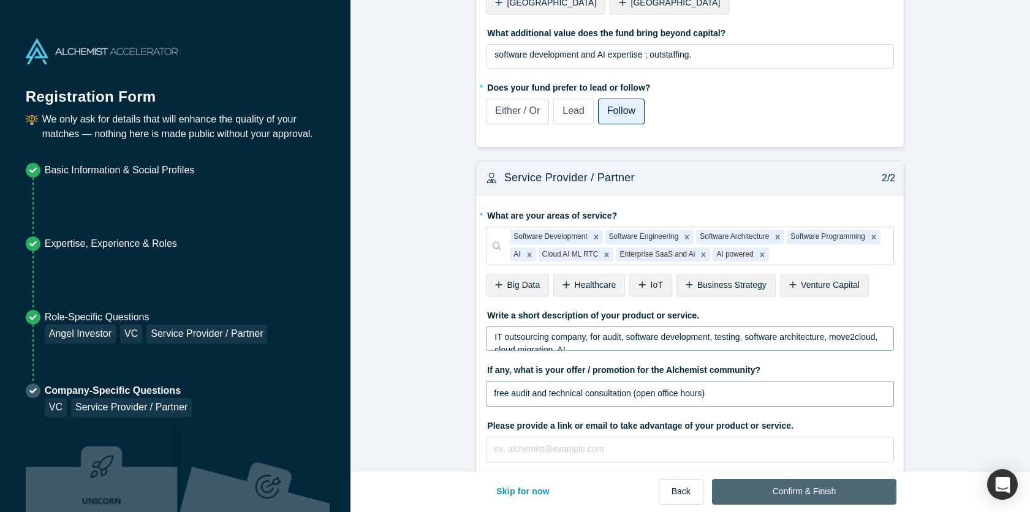
type input "free audit and technical consultation (open office hours)"
click at [796, 493] on button "Confirm & Finish" at bounding box center [804, 492] width 184 height 26
